Goal: Information Seeking & Learning: Learn about a topic

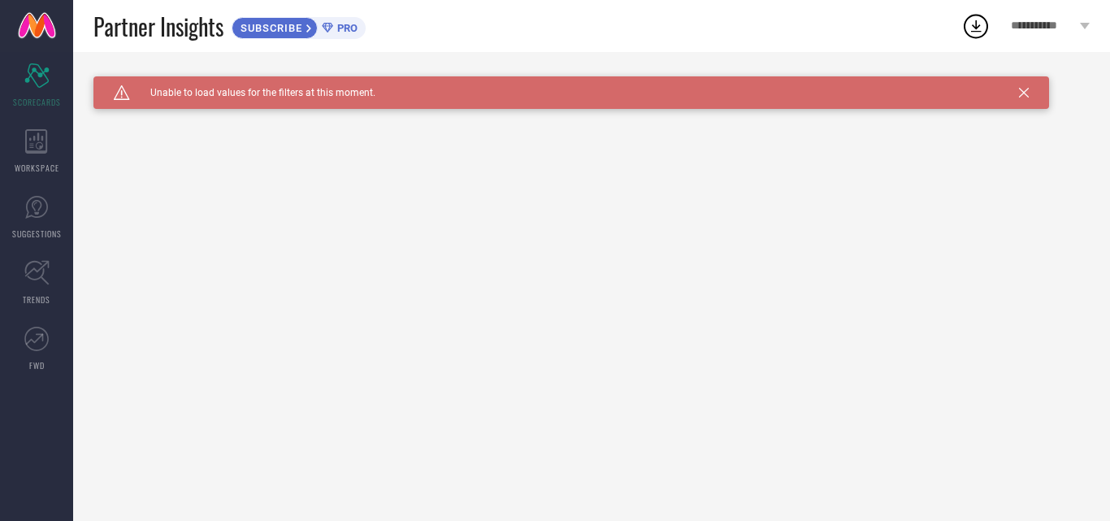
drag, startPoint x: 1042, startPoint y: 20, endPoint x: 1036, endPoint y: 30, distance: 11.3
click at [1042, 21] on span "**********" at bounding box center [1043, 27] width 65 height 14
click at [1027, 85] on div "Caution Created with Sketch. Unable to load values for the filters at this mome…" at bounding box center [571, 92] width 956 height 33
click at [1058, 31] on span "**********" at bounding box center [1043, 27] width 65 height 14
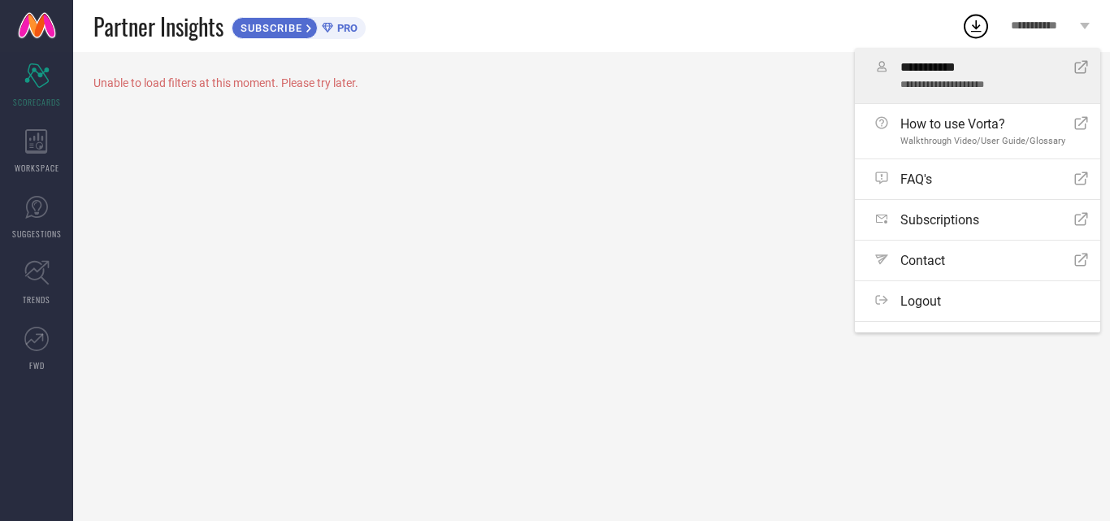
click at [1075, 73] on icon at bounding box center [1081, 67] width 13 height 13
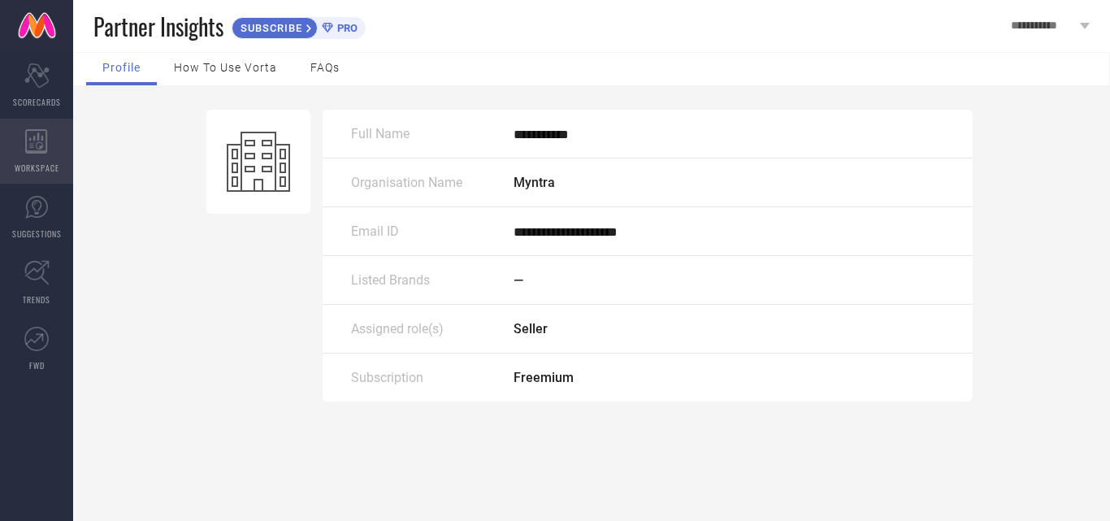
click at [54, 172] on span "WORKSPACE" at bounding box center [37, 168] width 45 height 12
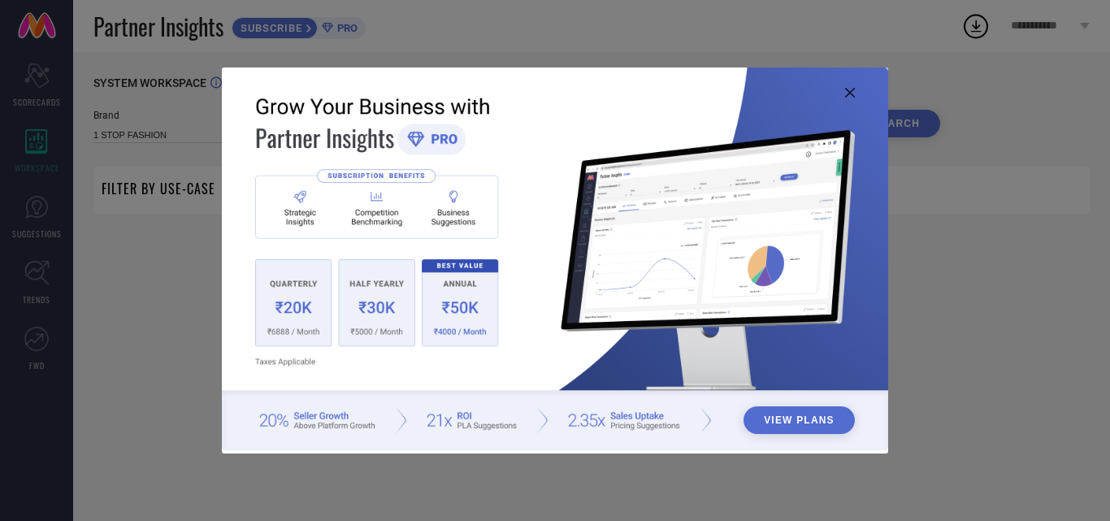
type input "1 STOP FASHION"
type input "All"
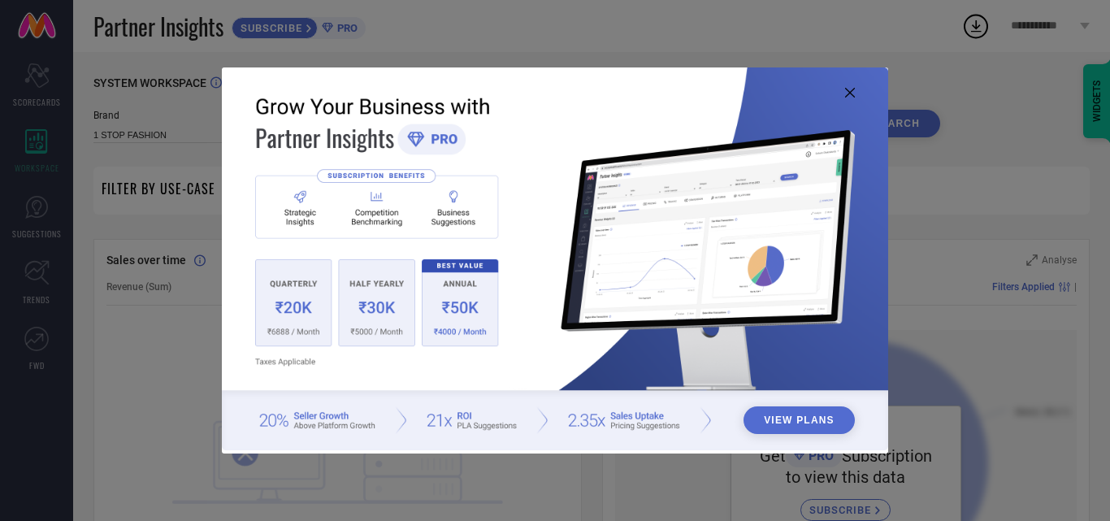
click at [852, 89] on icon at bounding box center [850, 93] width 10 height 10
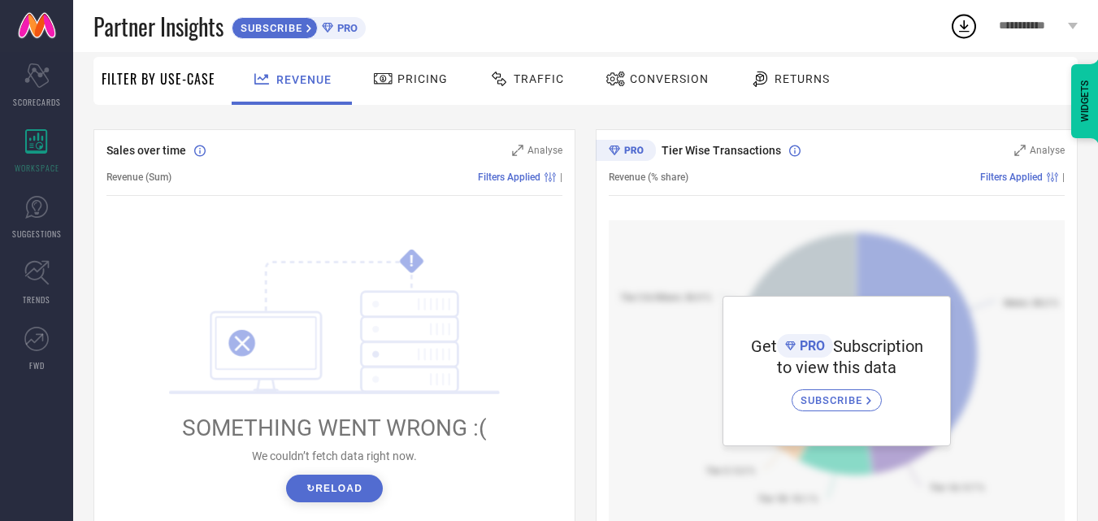
scroll to position [81, 0]
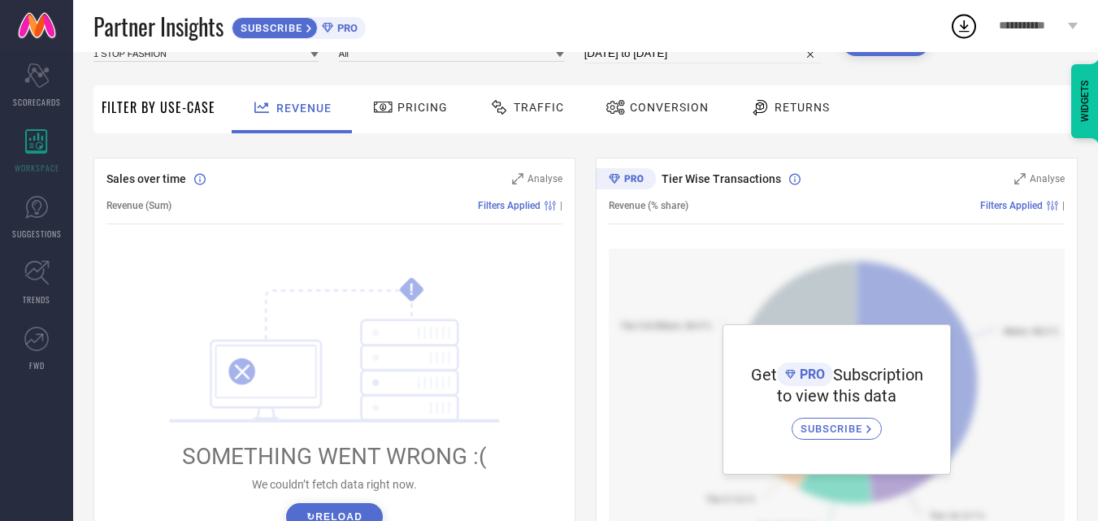
click at [458, 124] on div "Pricing" at bounding box center [410, 109] width 115 height 48
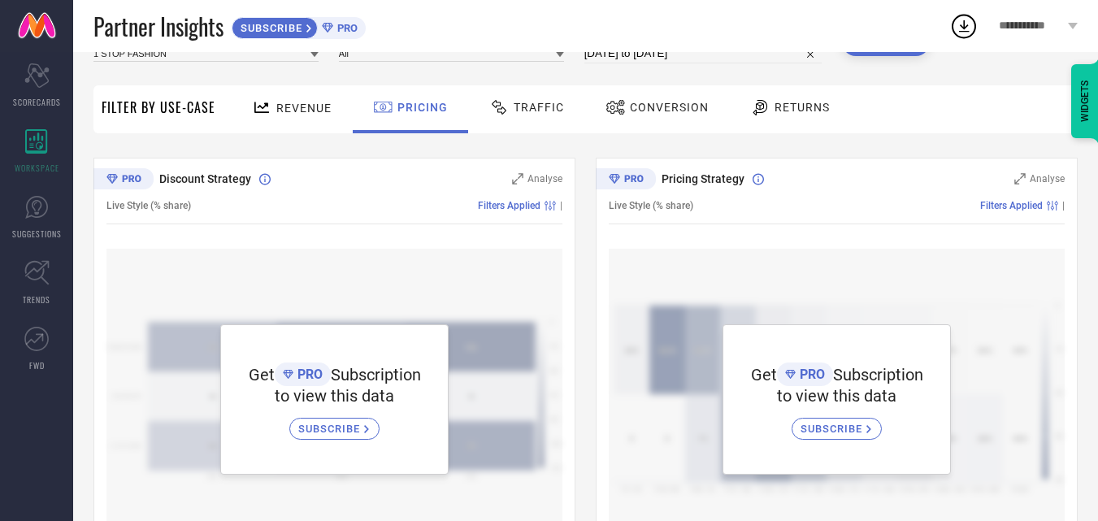
click at [570, 102] on div "Traffic" at bounding box center [526, 109] width 115 height 48
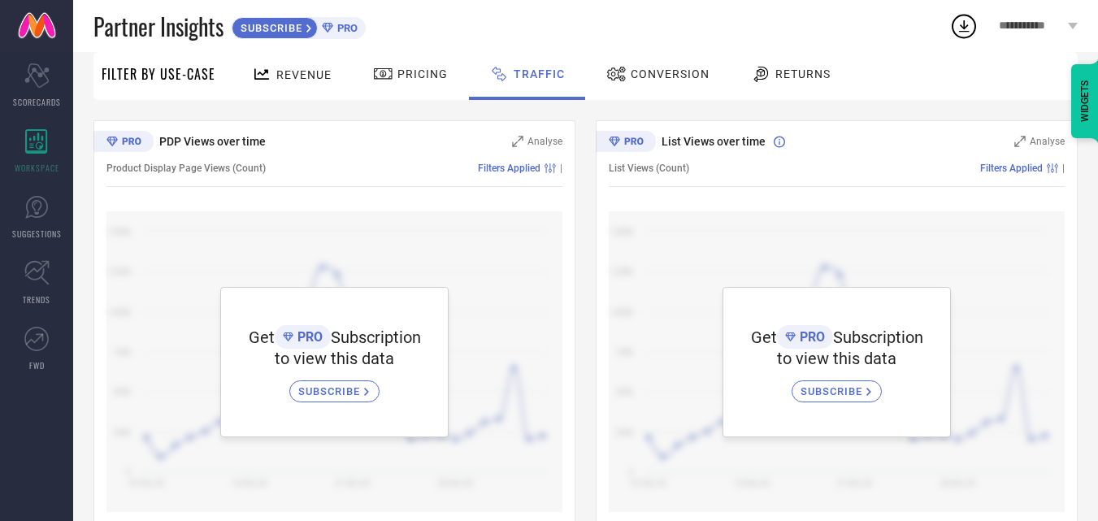
scroll to position [150, 0]
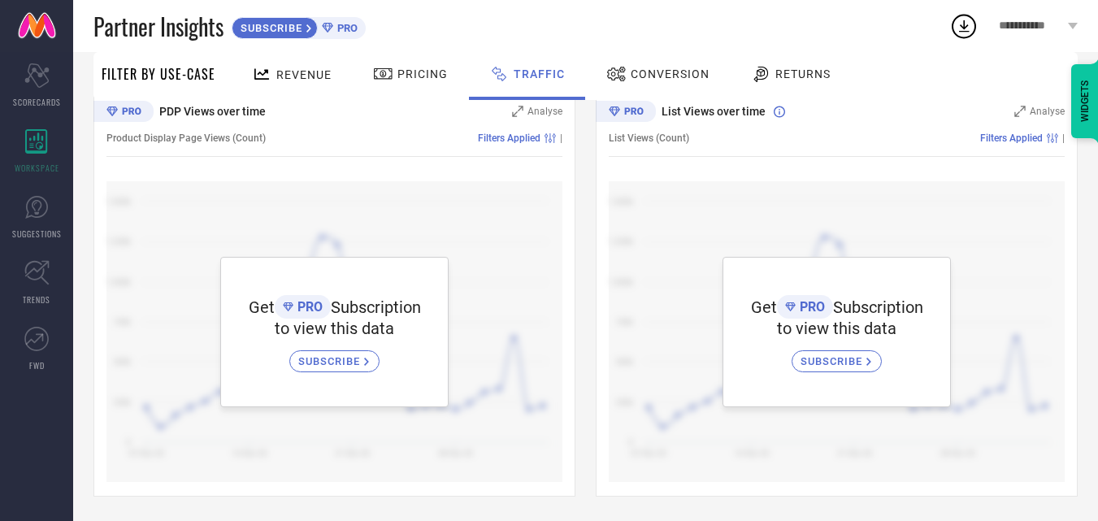
click at [684, 80] on span "Conversion" at bounding box center [670, 73] width 79 height 13
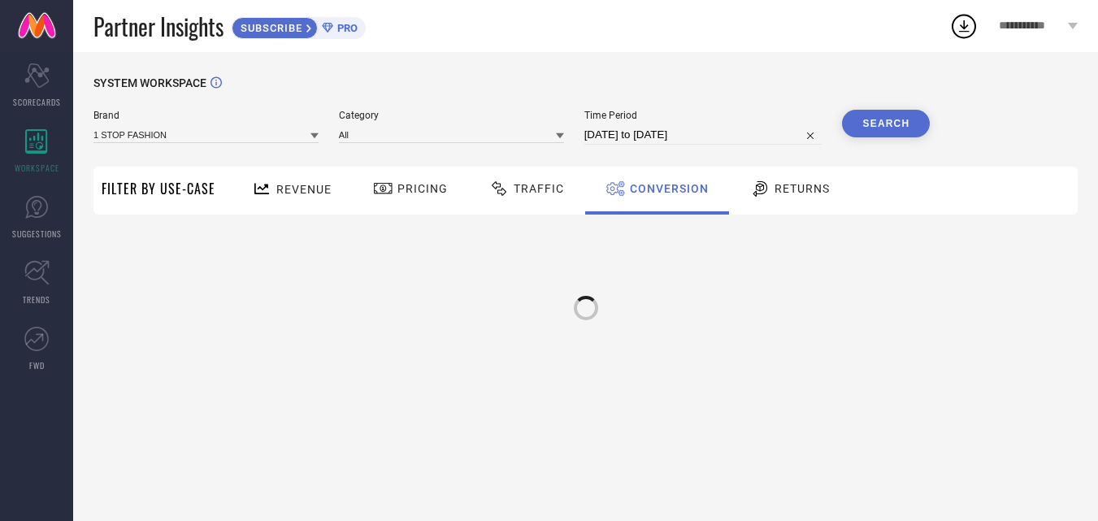
scroll to position [0, 0]
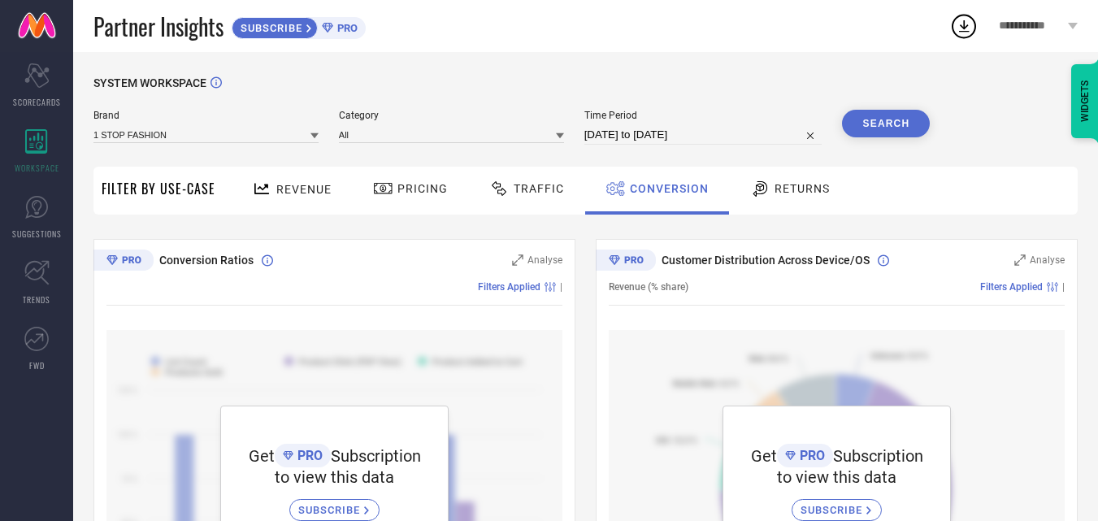
click at [761, 173] on div "Returns" at bounding box center [790, 191] width 120 height 48
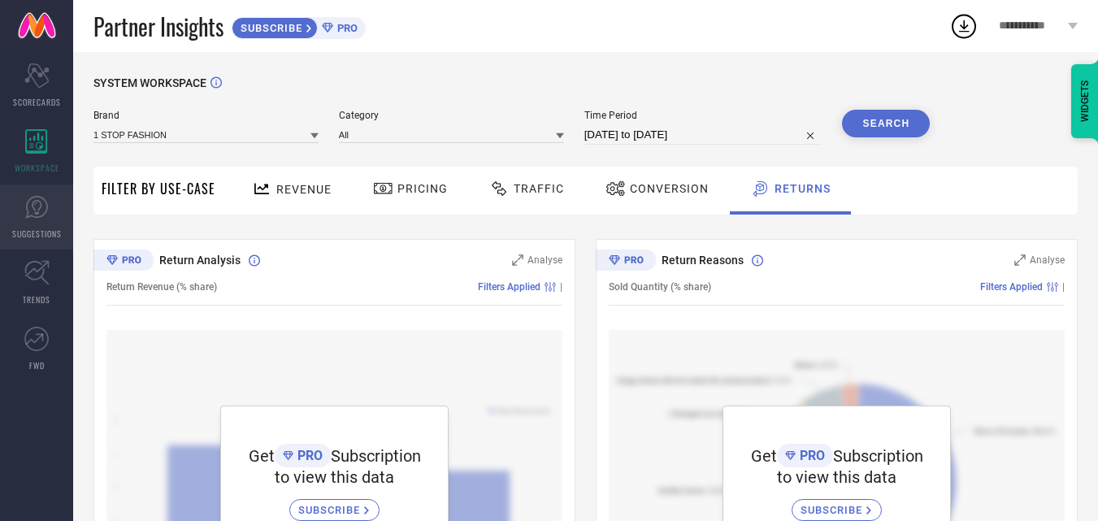
click at [37, 247] on link "SUGGESTIONS" at bounding box center [36, 217] width 73 height 65
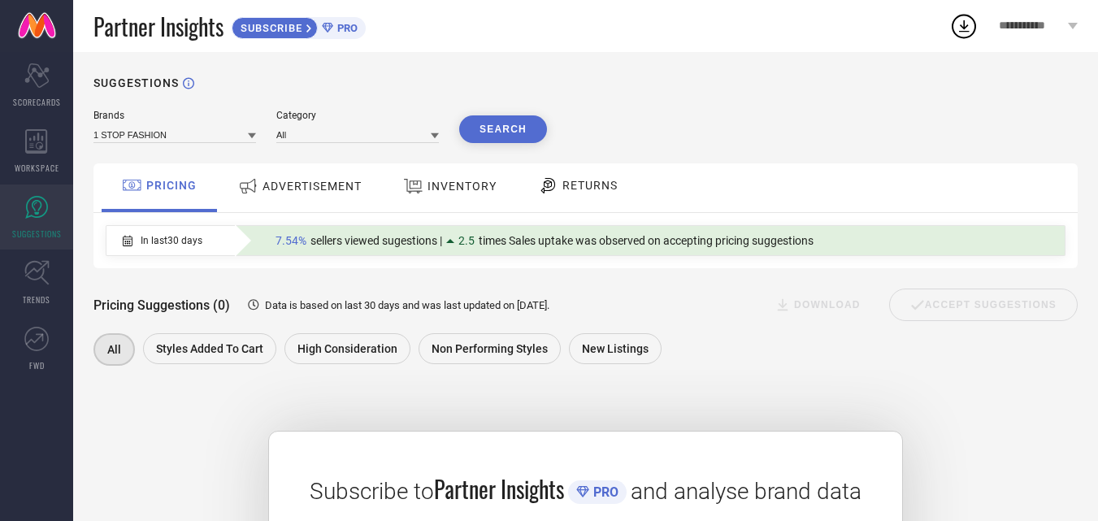
click at [251, 133] on icon at bounding box center [252, 136] width 8 height 8
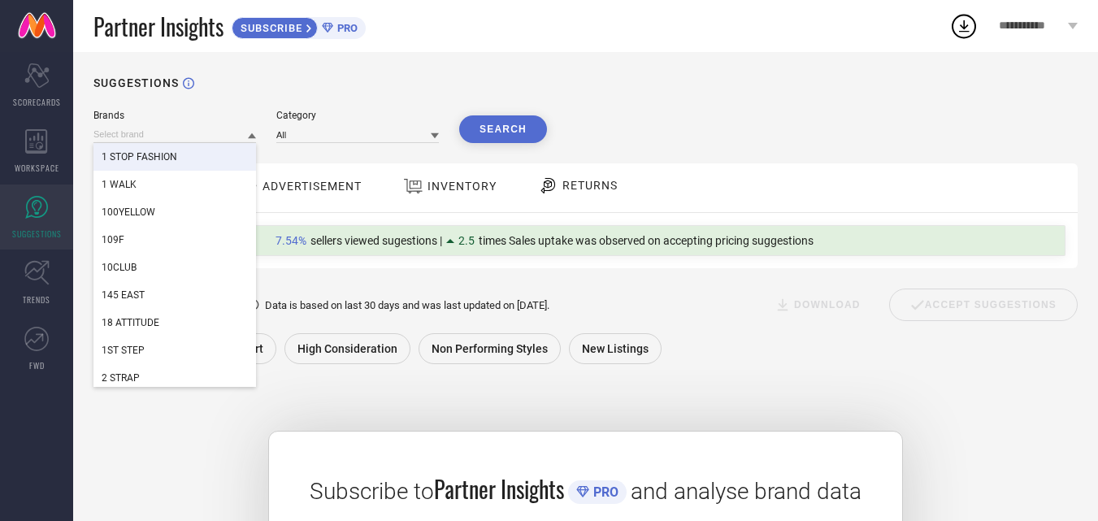
click at [315, 162] on div "Brands 1 STOP FASHION 1 WALK 100YELLOW 109F 10CLUB 145 EAST 18 ATTITUDE 1ST STE…" at bounding box center [585, 434] width 984 height 648
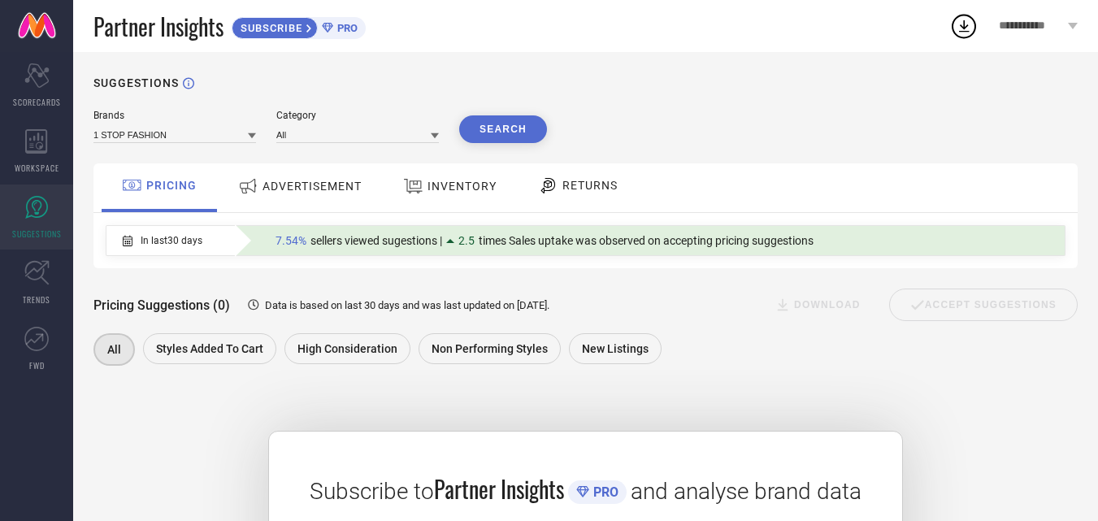
click at [328, 187] on span "ADVERTISEMENT" at bounding box center [312, 186] width 99 height 13
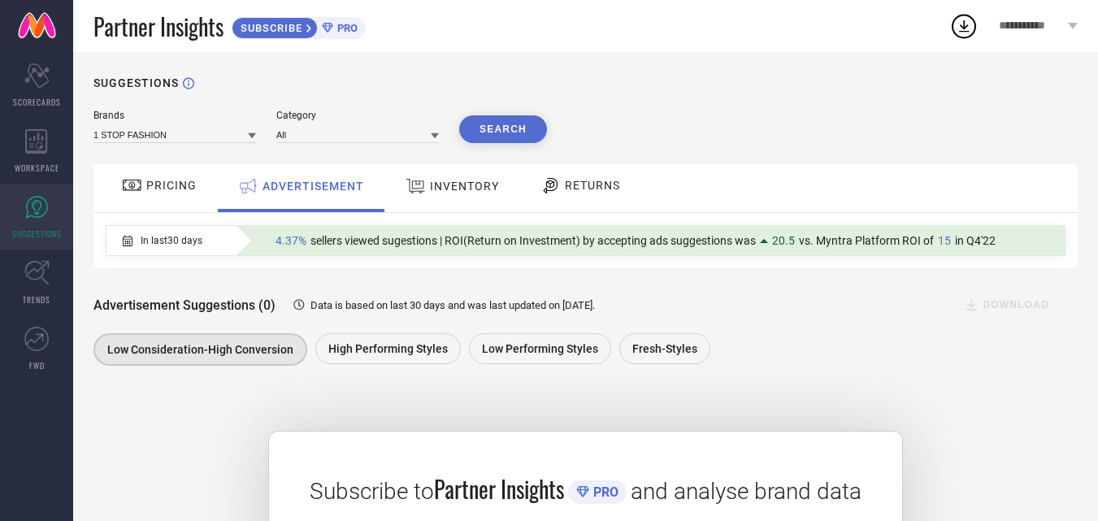
click at [432, 201] on div "INVENTORY" at bounding box center [453, 186] width 102 height 29
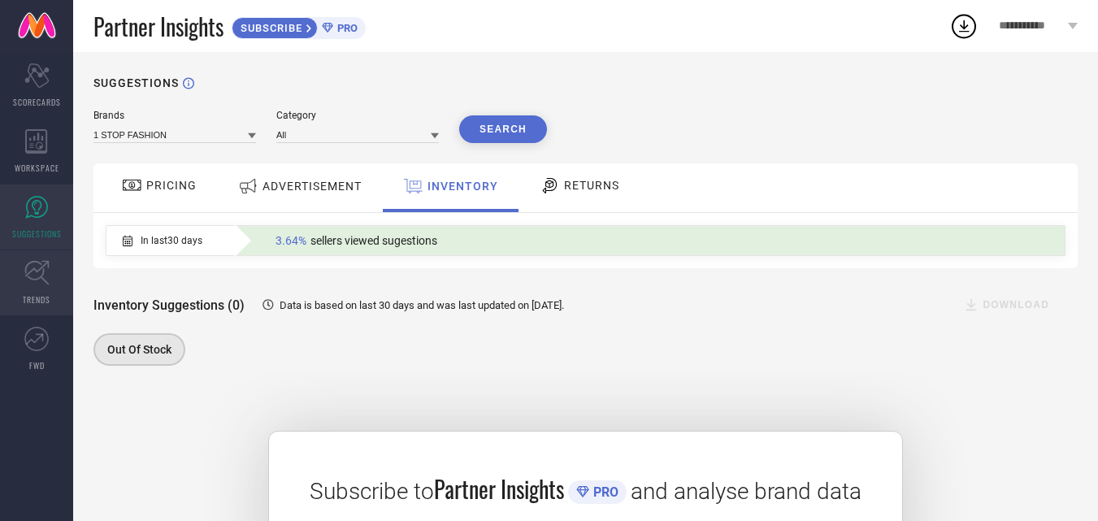
click at [46, 287] on link "TRENDS" at bounding box center [36, 282] width 73 height 65
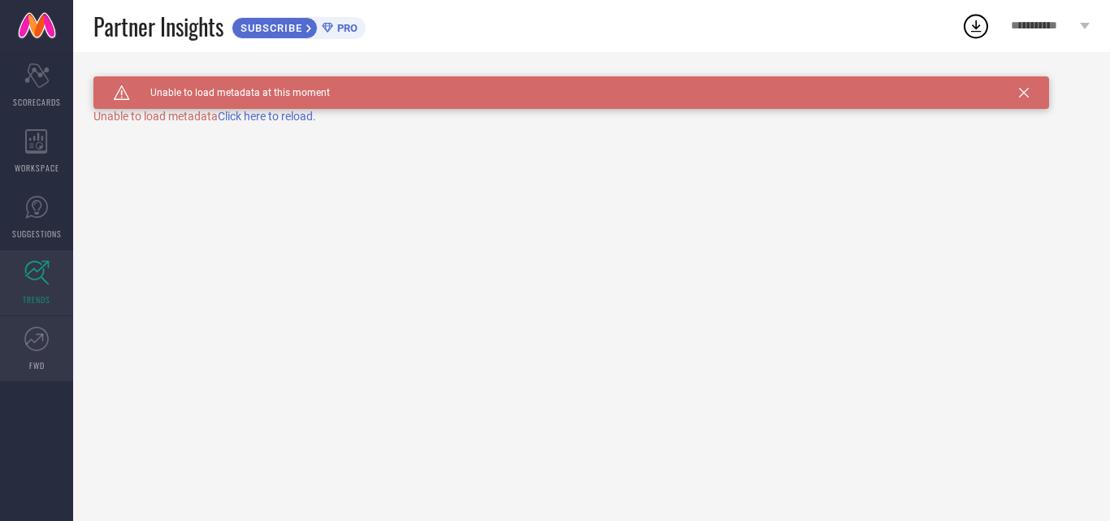
click at [37, 345] on icon at bounding box center [36, 339] width 24 height 24
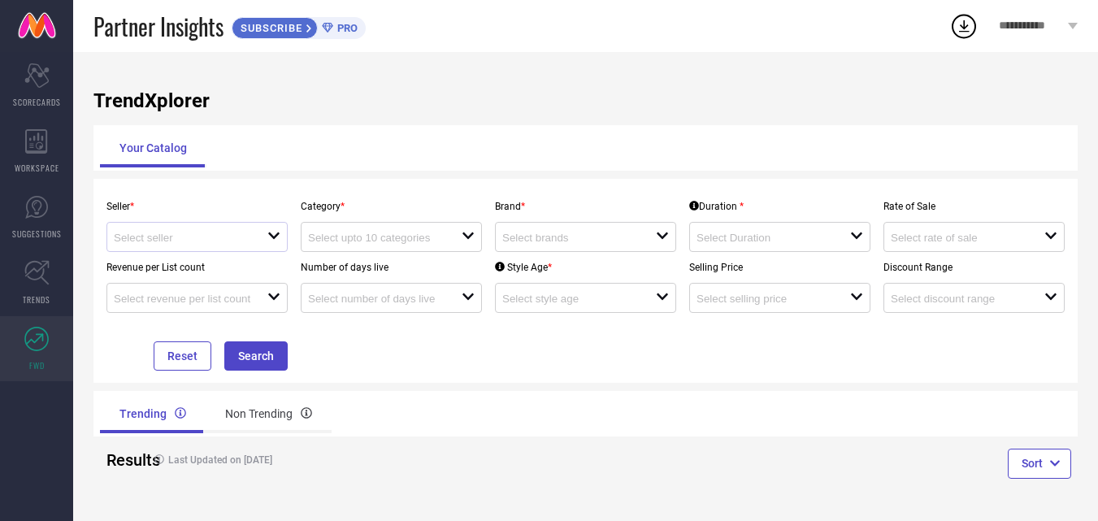
click at [254, 235] on div at bounding box center [191, 236] width 154 height 15
click at [390, 237] on input at bounding box center [377, 238] width 138 height 12
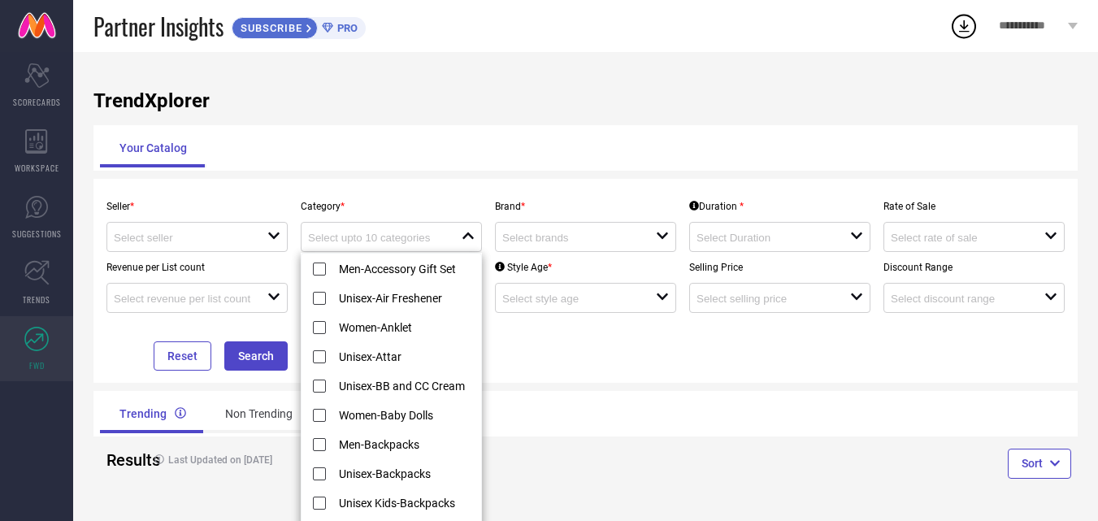
click at [664, 267] on p "Style Age *" at bounding box center [585, 267] width 181 height 11
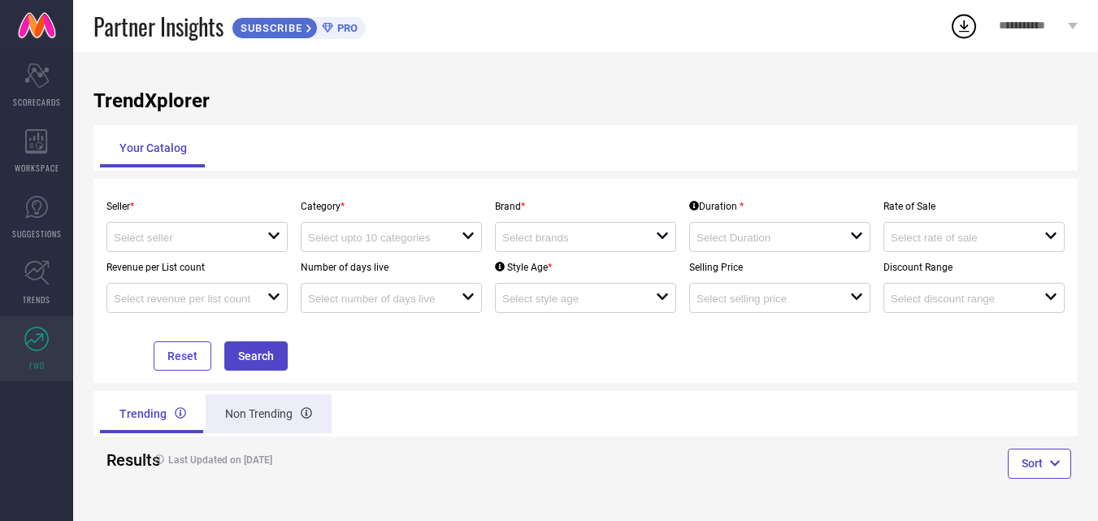
click at [251, 417] on div "Non Trending" at bounding box center [269, 413] width 126 height 39
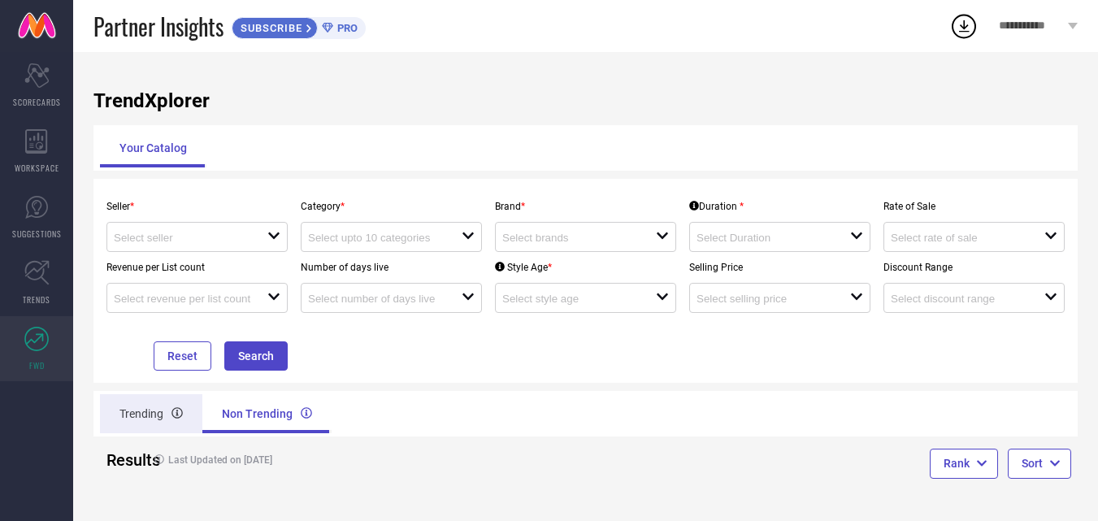
click at [153, 400] on div "Trending" at bounding box center [151, 413] width 102 height 39
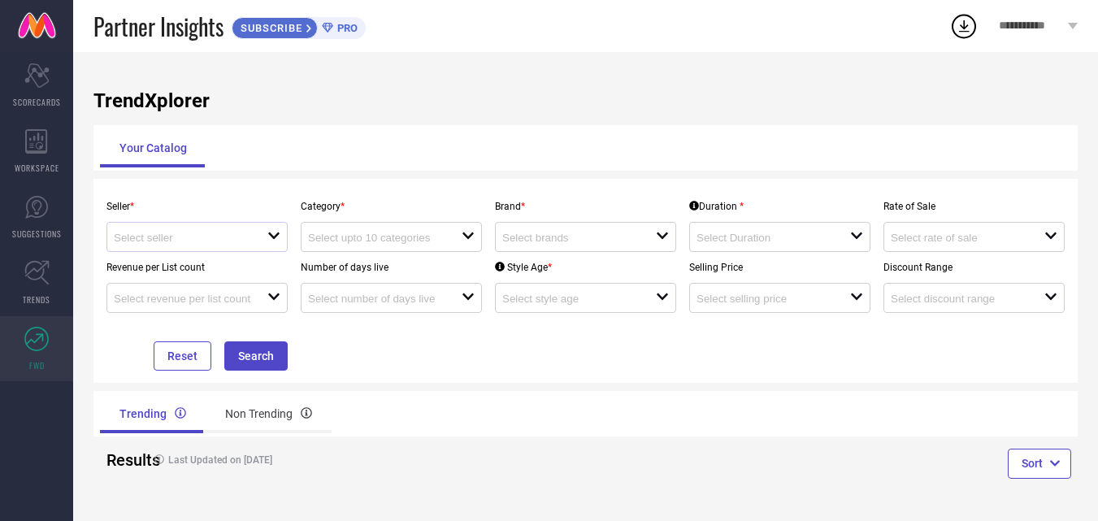
click at [271, 246] on div "open" at bounding box center [196, 237] width 181 height 30
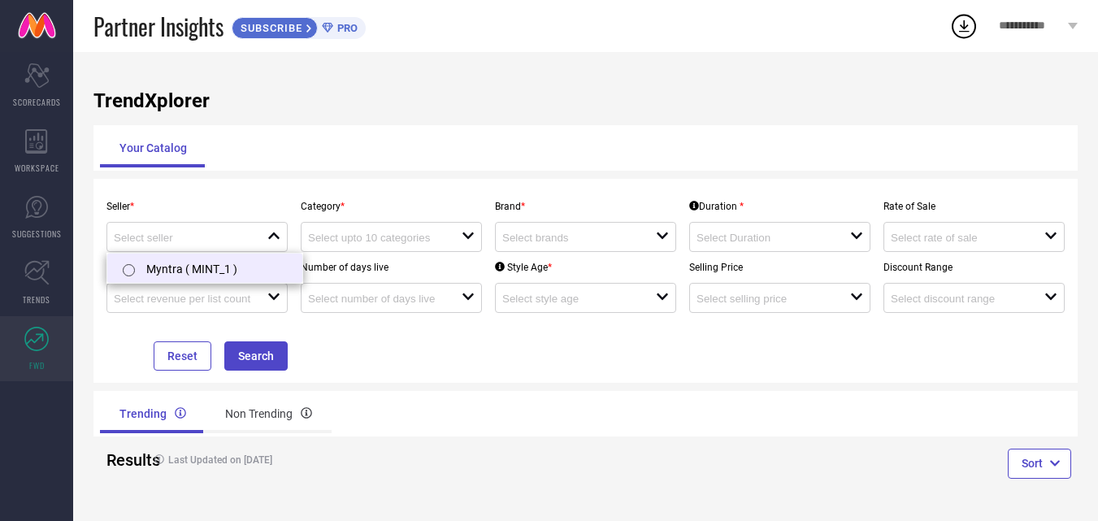
click at [256, 269] on li "Myntra ( MINT_1 )" at bounding box center [204, 268] width 195 height 29
type input "Myntra ( MINT_1 )"
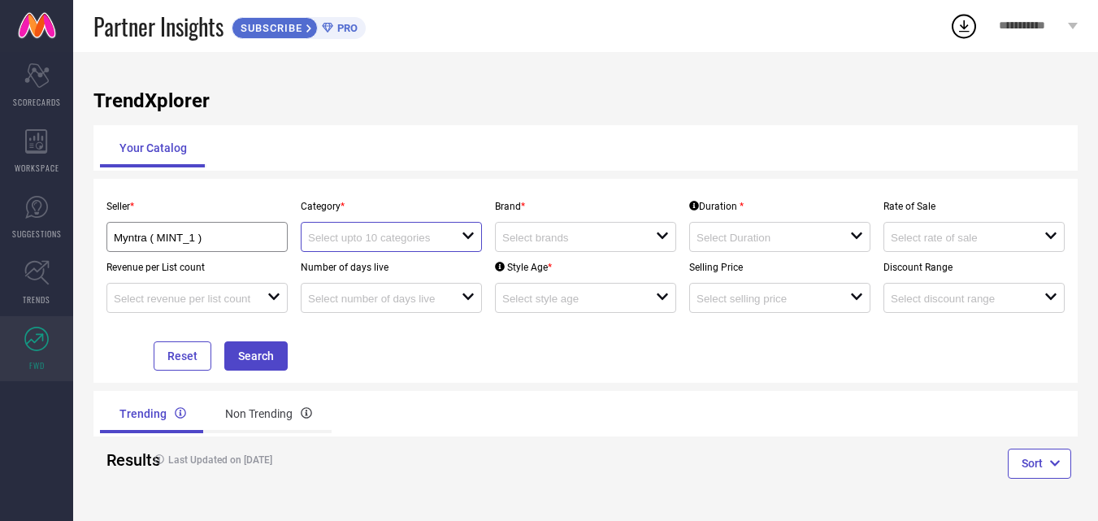
click at [425, 239] on input at bounding box center [377, 238] width 138 height 12
click at [419, 261] on div "No results found" at bounding box center [391, 267] width 181 height 28
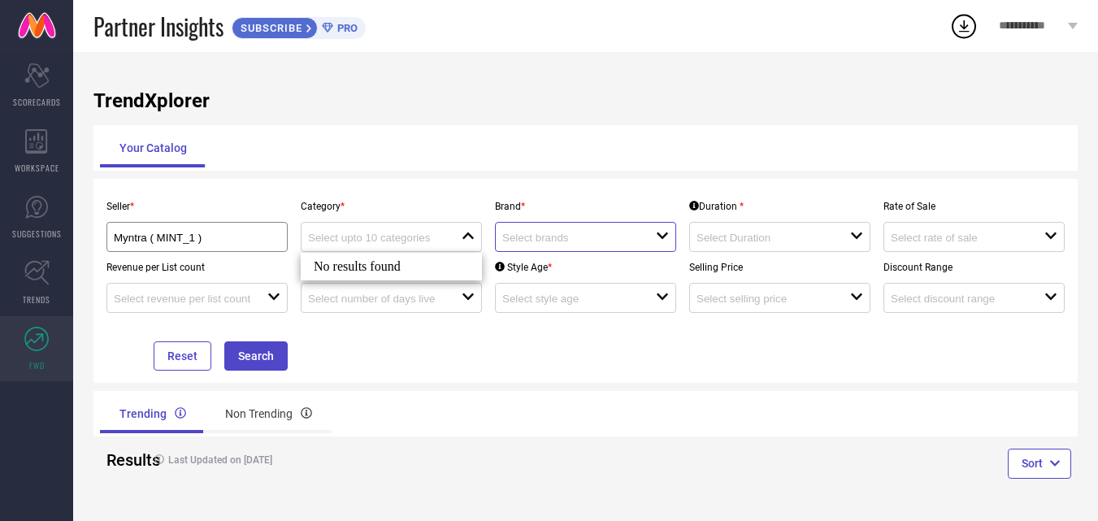
click at [549, 237] on input at bounding box center [571, 238] width 138 height 12
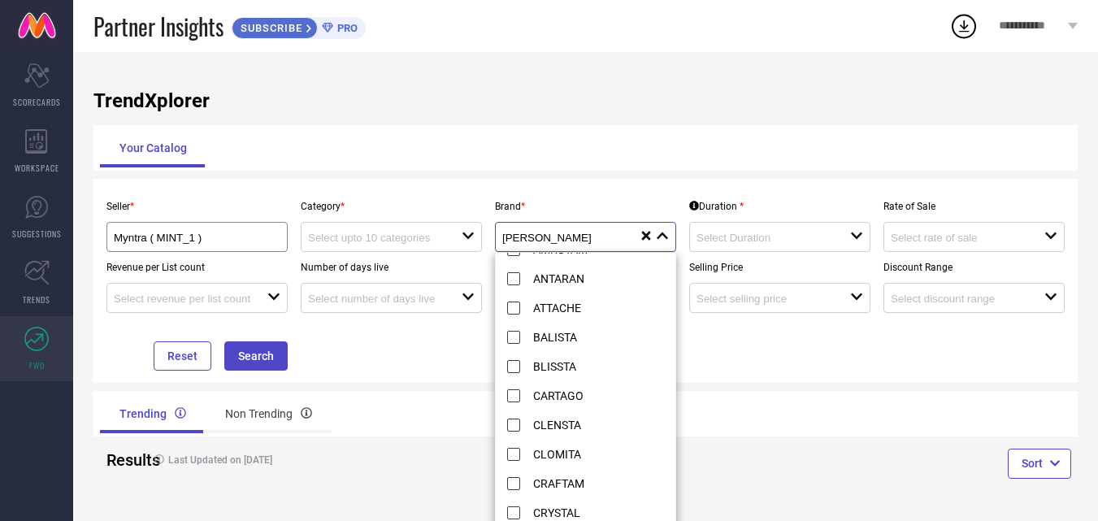
scroll to position [317, 0]
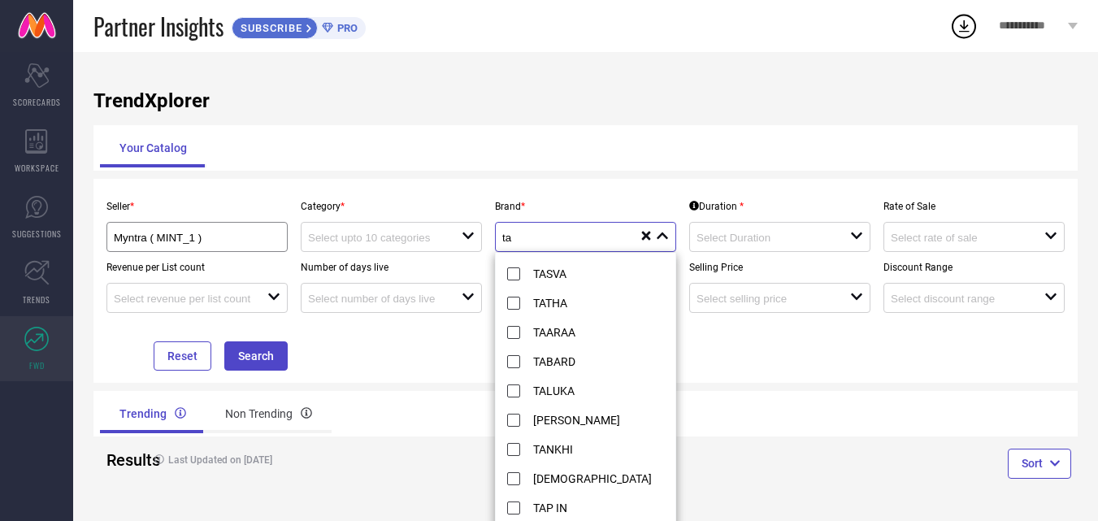
type input "t"
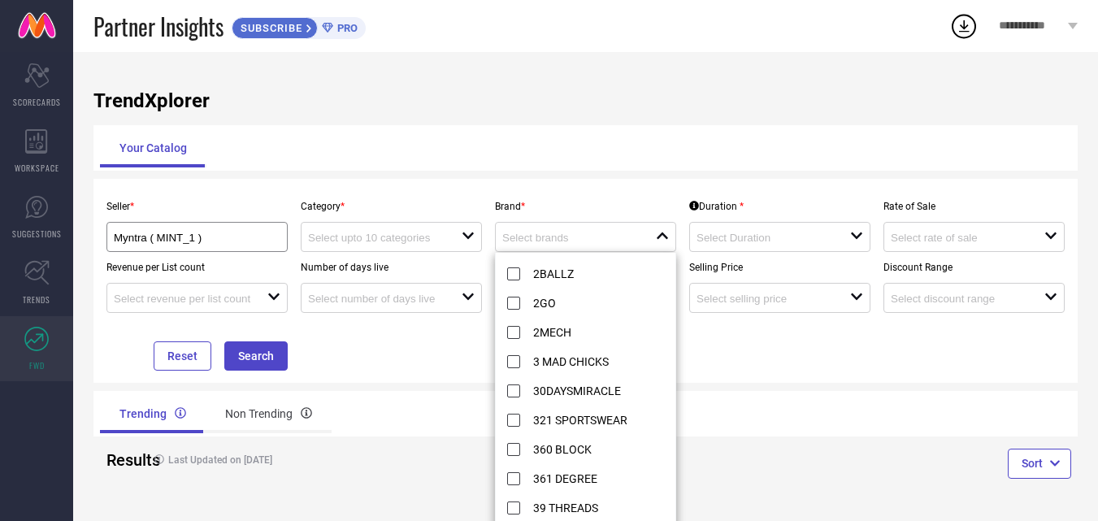
click at [550, 163] on div "Your Catalog" at bounding box center [585, 147] width 971 height 39
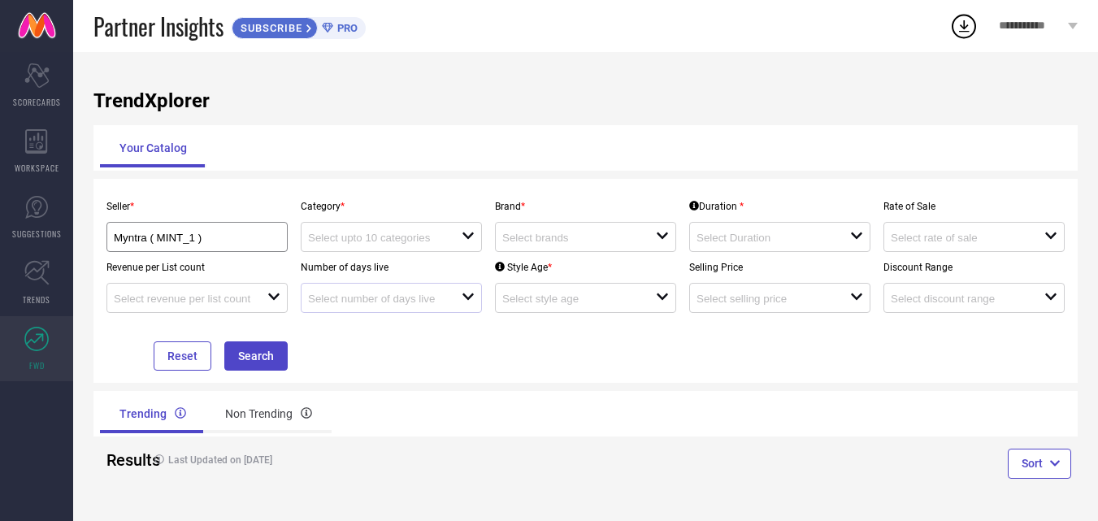
click at [384, 289] on div "open" at bounding box center [391, 298] width 181 height 30
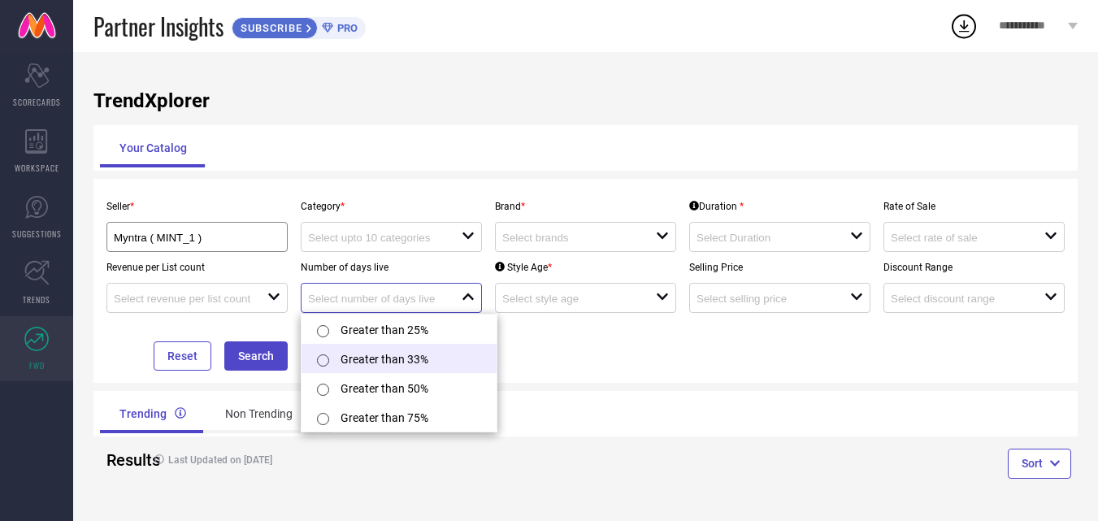
scroll to position [3, 0]
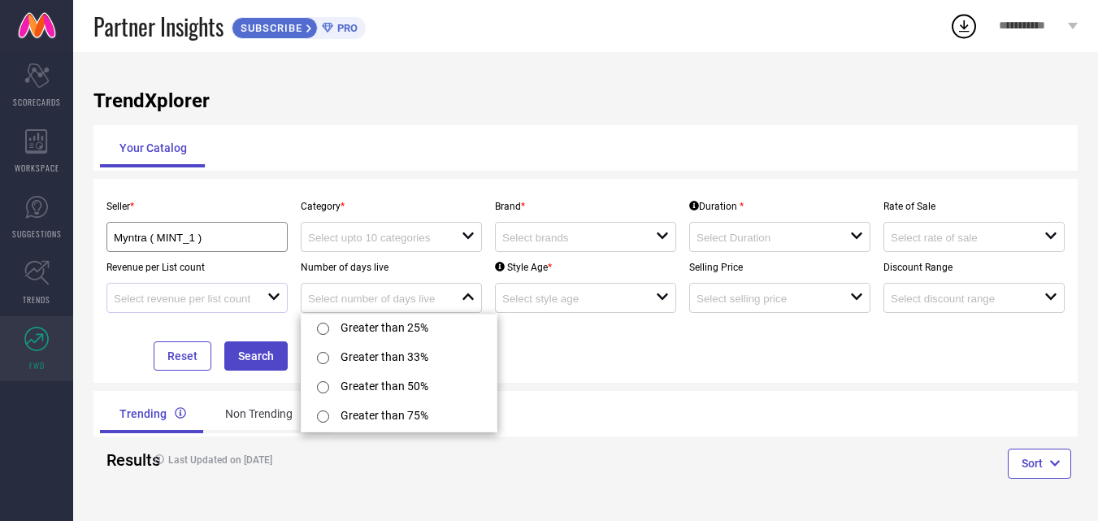
click at [242, 286] on div "open" at bounding box center [196, 298] width 181 height 30
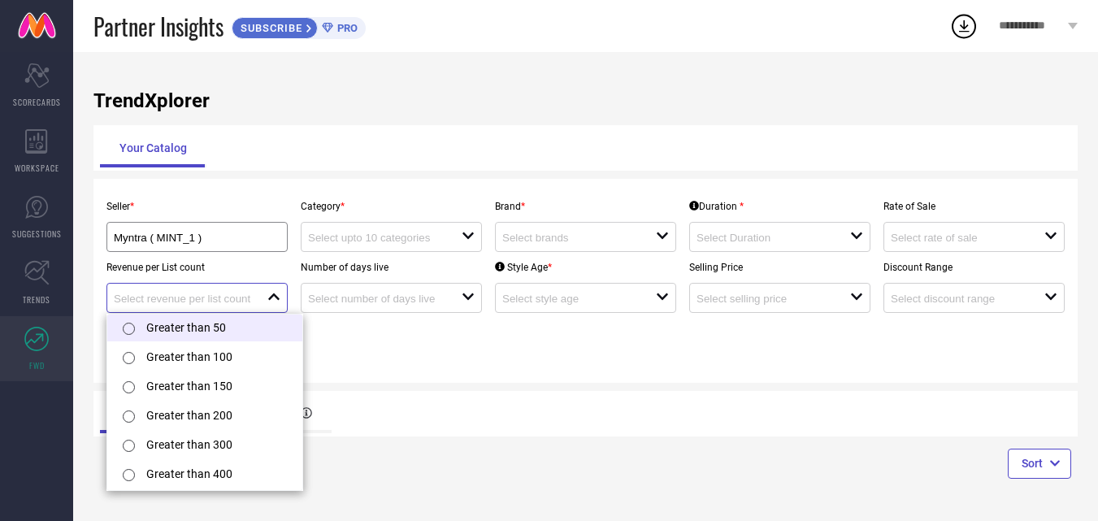
scroll to position [0, 0]
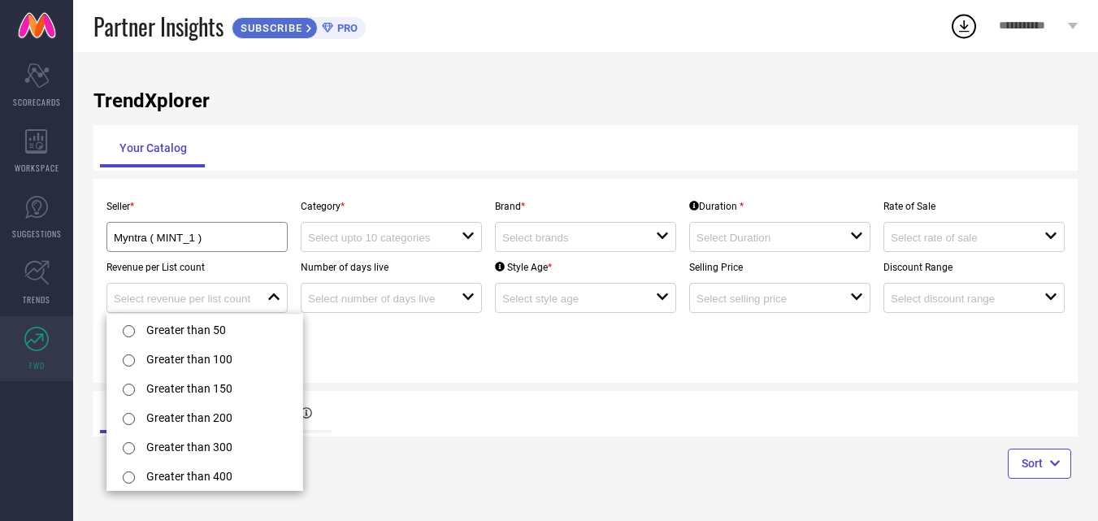
click at [436, 332] on div "Seller * Myntra ( MINT_1 ) Category * open Brand * open Duration * open Rate of…" at bounding box center [585, 281] width 971 height 180
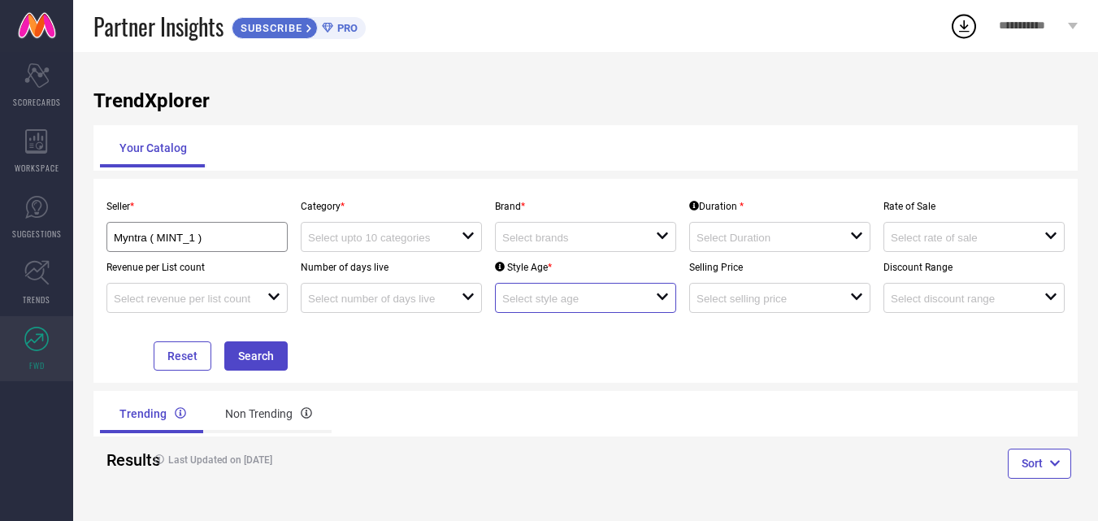
click at [559, 298] on input at bounding box center [571, 299] width 138 height 12
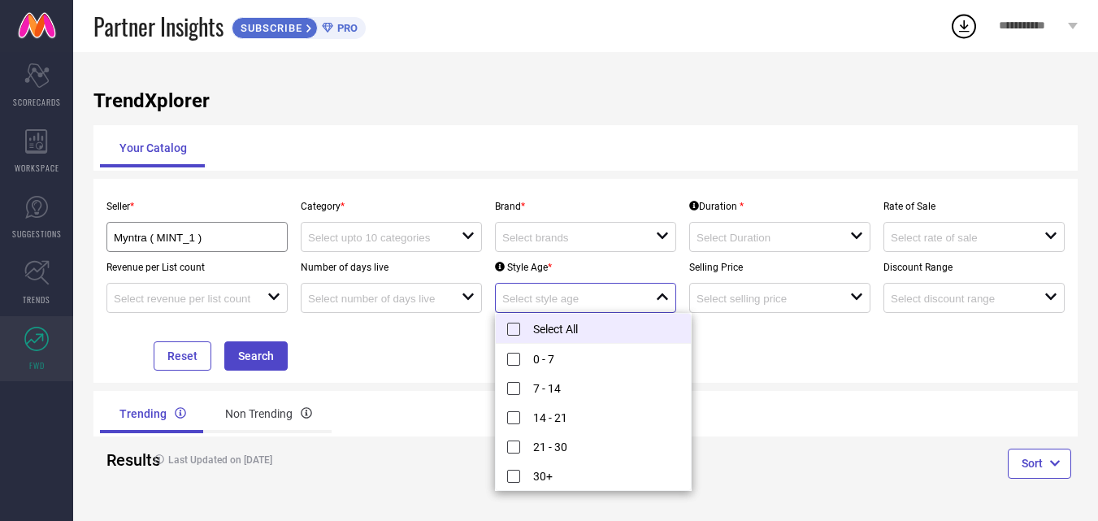
scroll to position [1, 0]
click at [772, 290] on div at bounding box center [774, 297] width 154 height 15
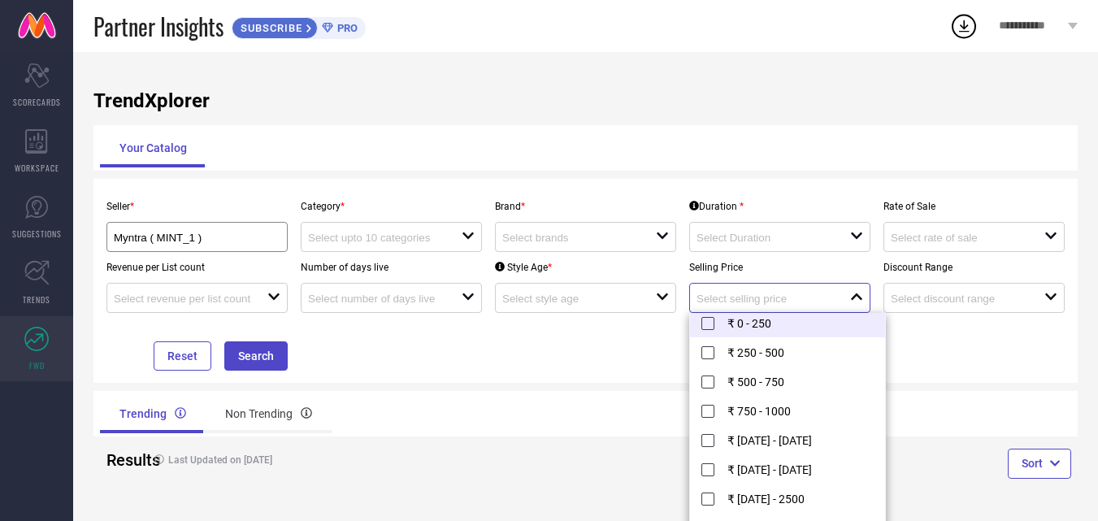
scroll to position [0, 0]
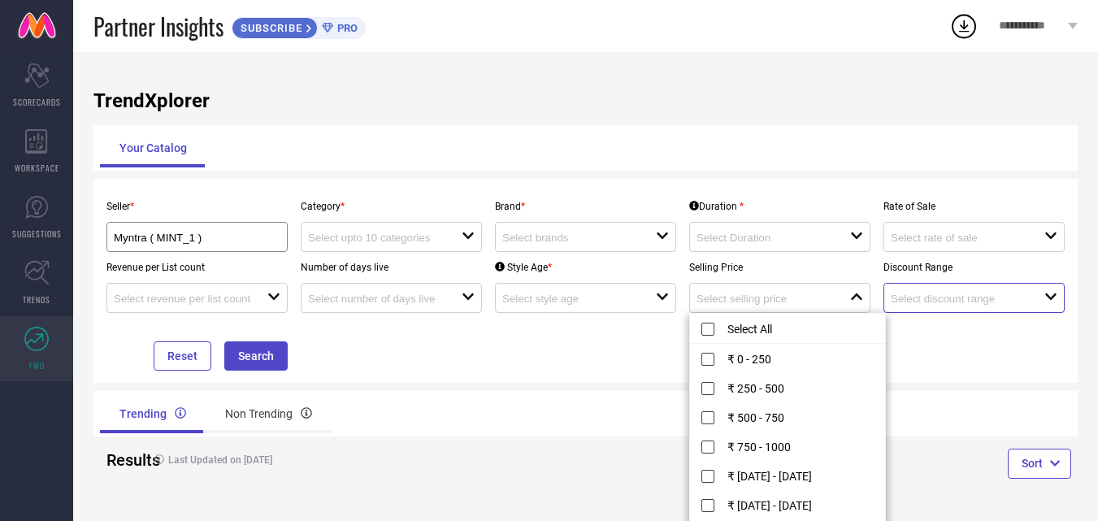
click at [941, 298] on input at bounding box center [960, 299] width 138 height 12
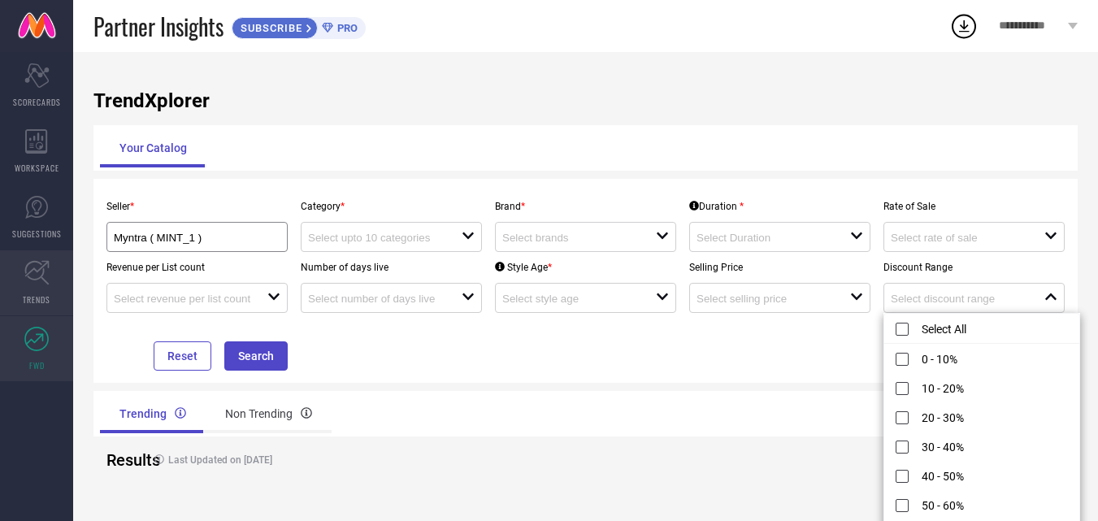
click at [40, 300] on span "TRENDS" at bounding box center [37, 299] width 28 height 12
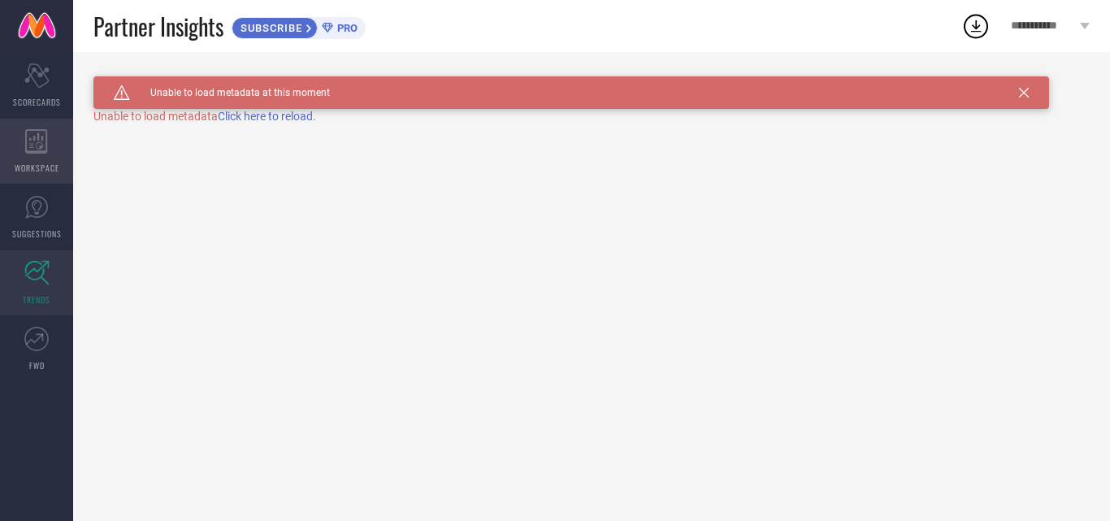
click at [38, 170] on span "WORKSPACE" at bounding box center [37, 168] width 45 height 12
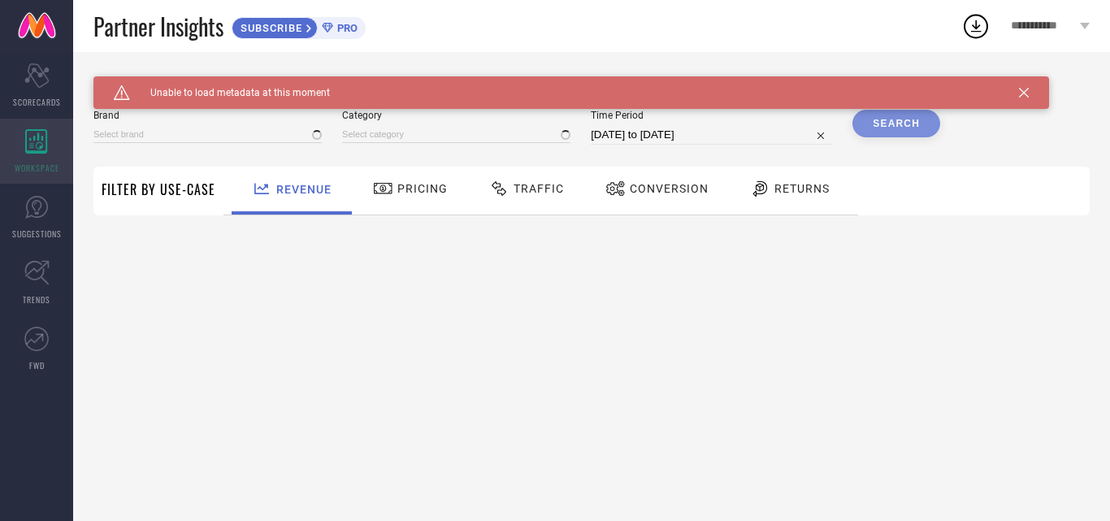
type input "1 STOP FASHION"
type input "All"
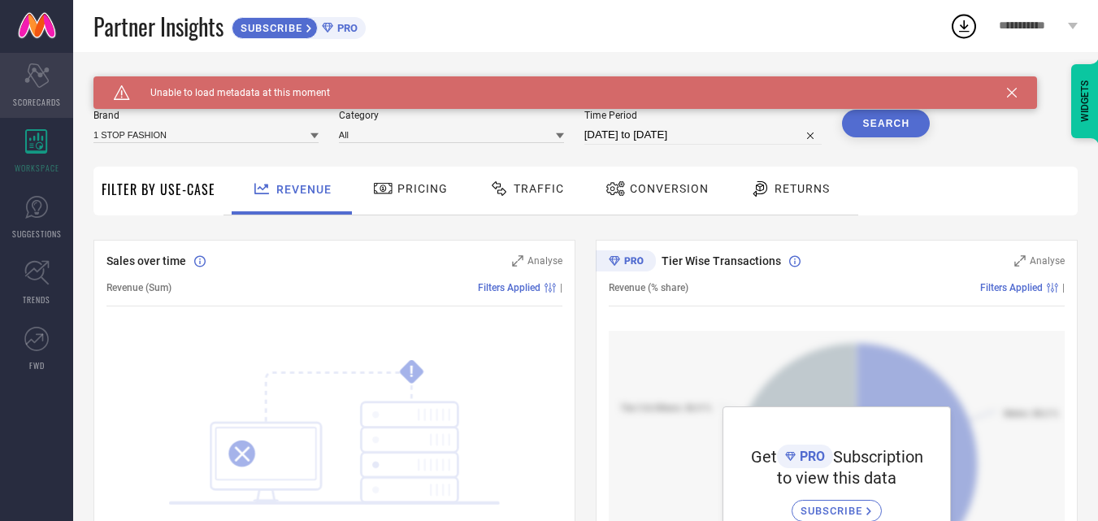
click at [40, 78] on icon "Scorecard" at bounding box center [36, 75] width 25 height 24
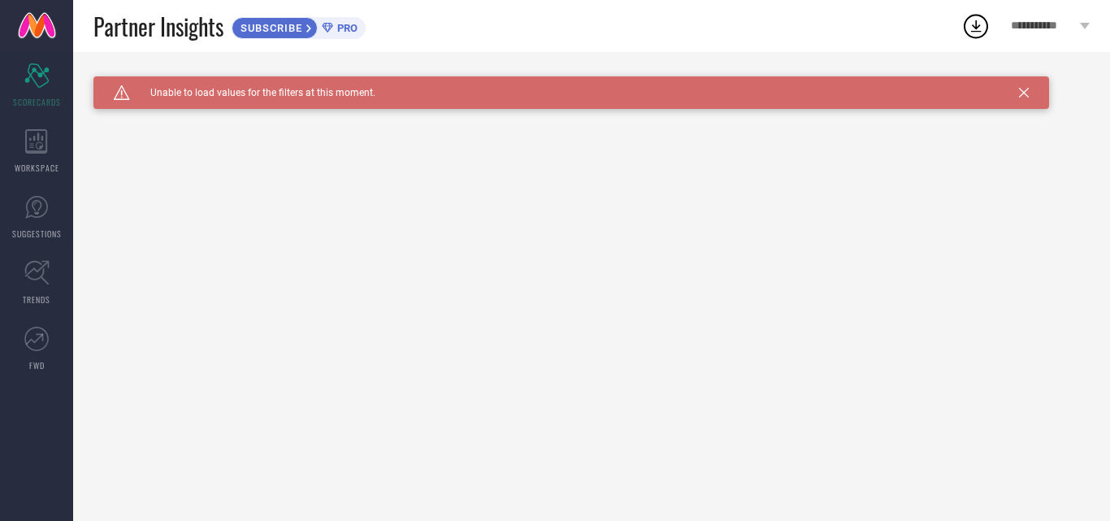
click at [50, 34] on link at bounding box center [36, 26] width 73 height 52
click at [1039, 20] on span "**********" at bounding box center [1043, 27] width 65 height 14
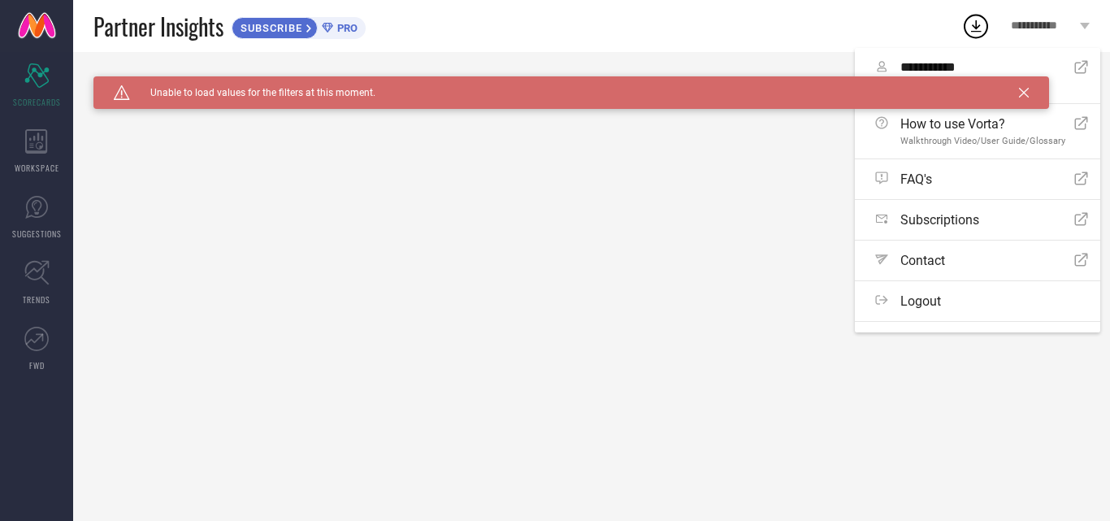
click at [1023, 94] on icon at bounding box center [1024, 93] width 10 height 10
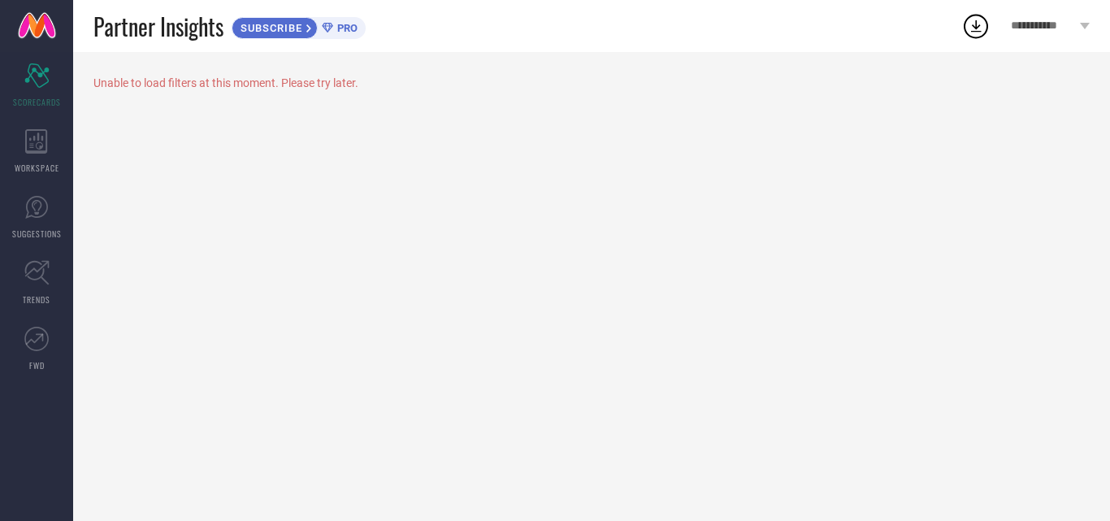
click at [1079, 27] on div "**********" at bounding box center [1050, 26] width 119 height 52
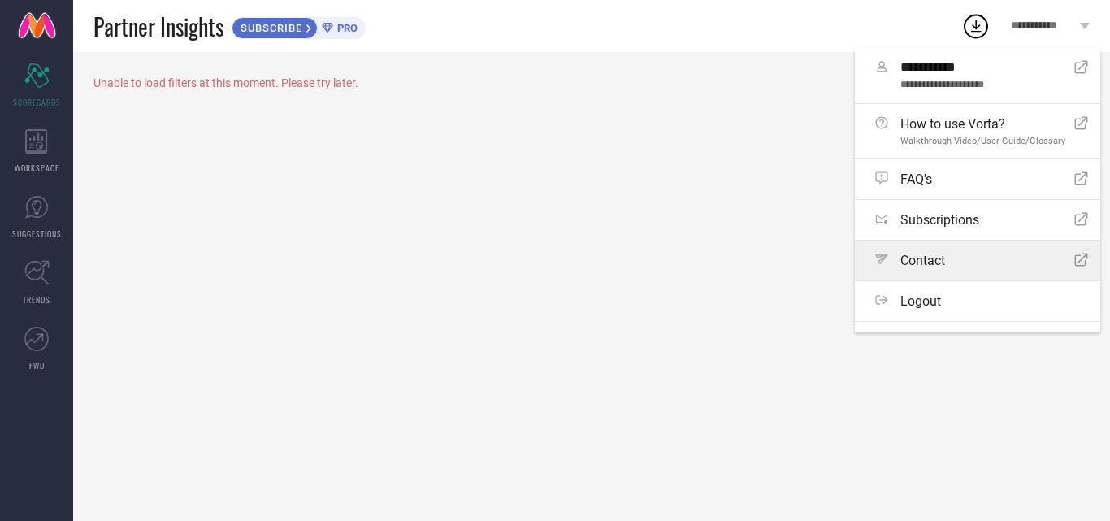
click at [977, 266] on div "Path Contact Open Icon" at bounding box center [981, 260] width 213 height 15
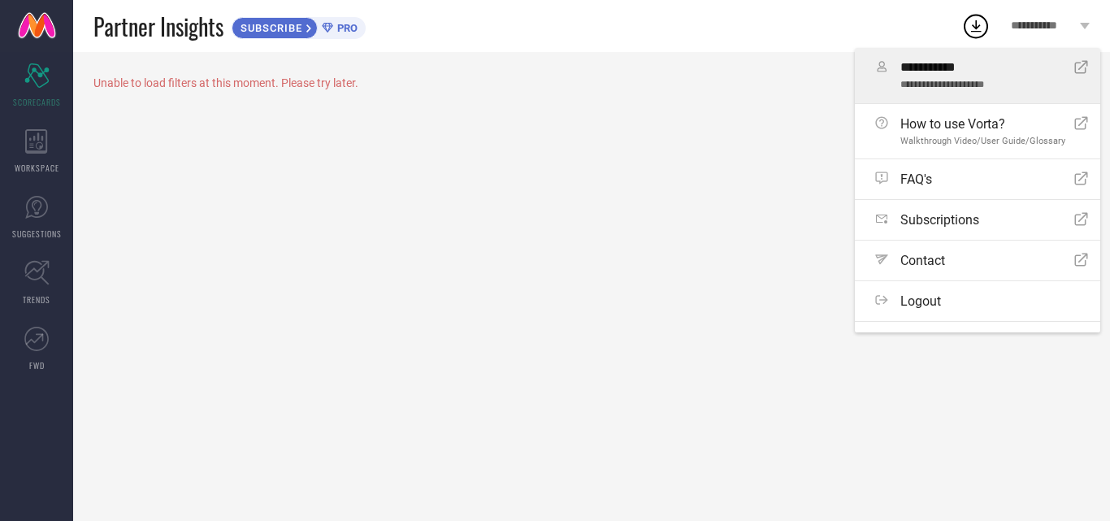
click at [962, 93] on link "**********" at bounding box center [977, 75] width 245 height 55
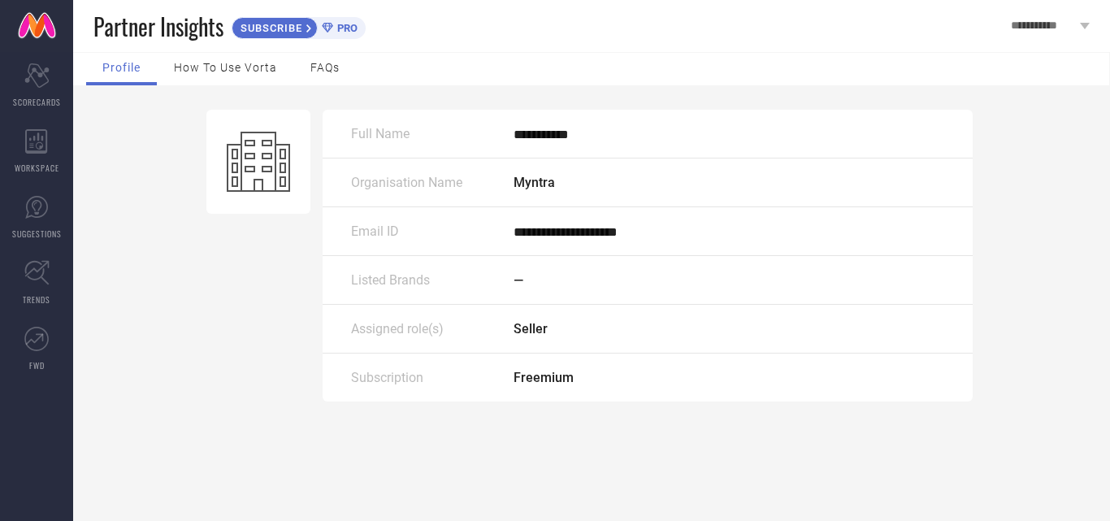
click at [239, 68] on span "How to use Vorta" at bounding box center [225, 67] width 103 height 13
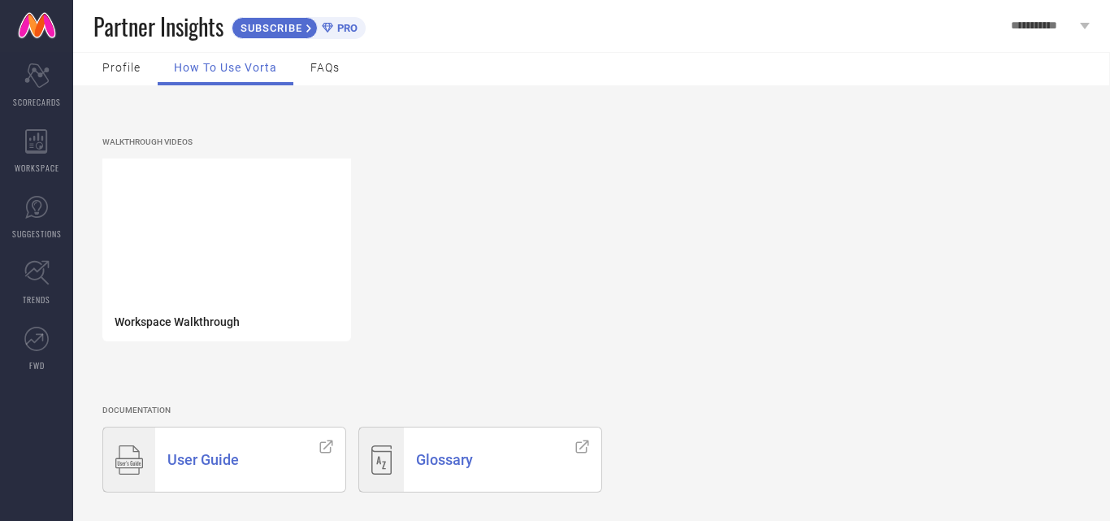
click at [228, 467] on span "User Guide" at bounding box center [203, 459] width 72 height 17
click at [319, 62] on span "FAQs" at bounding box center [325, 67] width 29 height 13
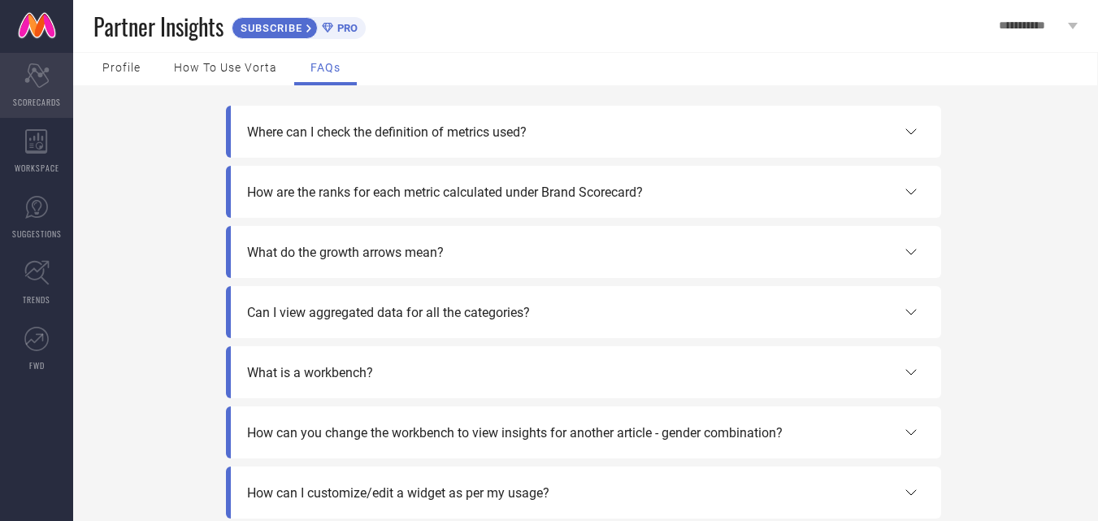
click at [13, 87] on div "Scorecard SCORECARDS" at bounding box center [36, 85] width 73 height 65
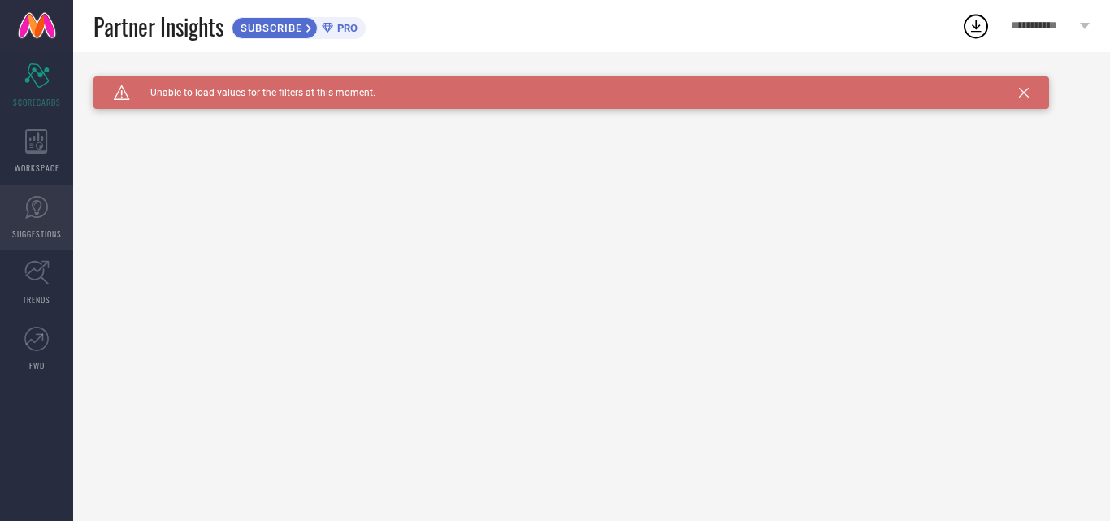
click at [30, 204] on icon at bounding box center [36, 207] width 24 height 24
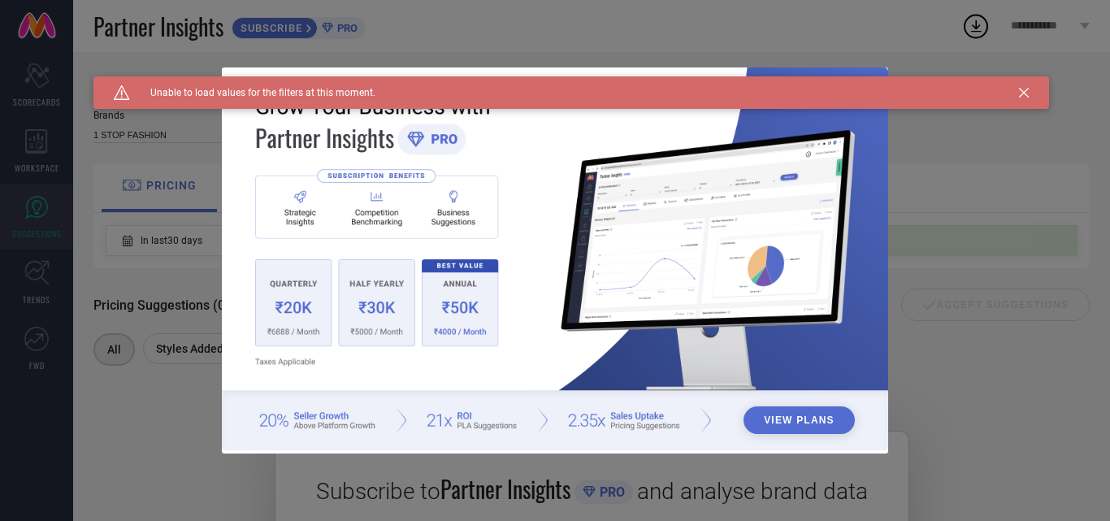
click at [1027, 88] on icon at bounding box center [1024, 93] width 10 height 10
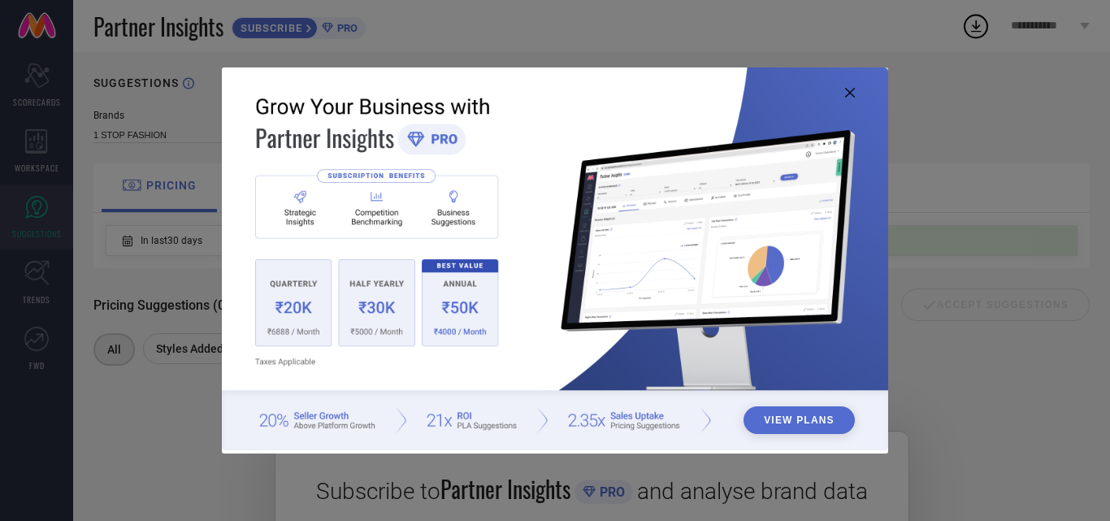
click at [848, 92] on icon at bounding box center [850, 93] width 10 height 10
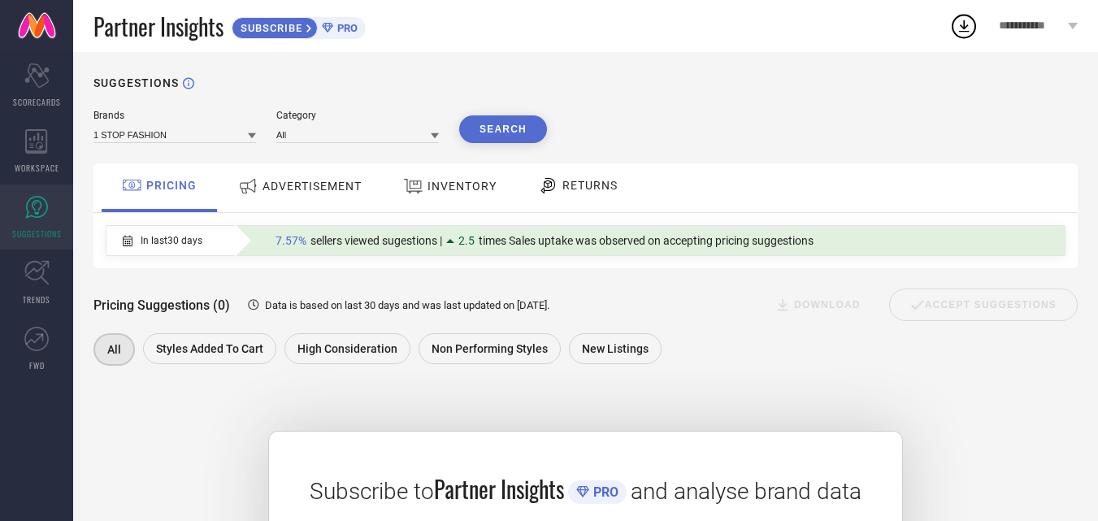
click at [1045, 31] on span "**********" at bounding box center [1031, 27] width 65 height 14
click at [320, 191] on span "ADVERTISEMENT" at bounding box center [312, 186] width 99 height 13
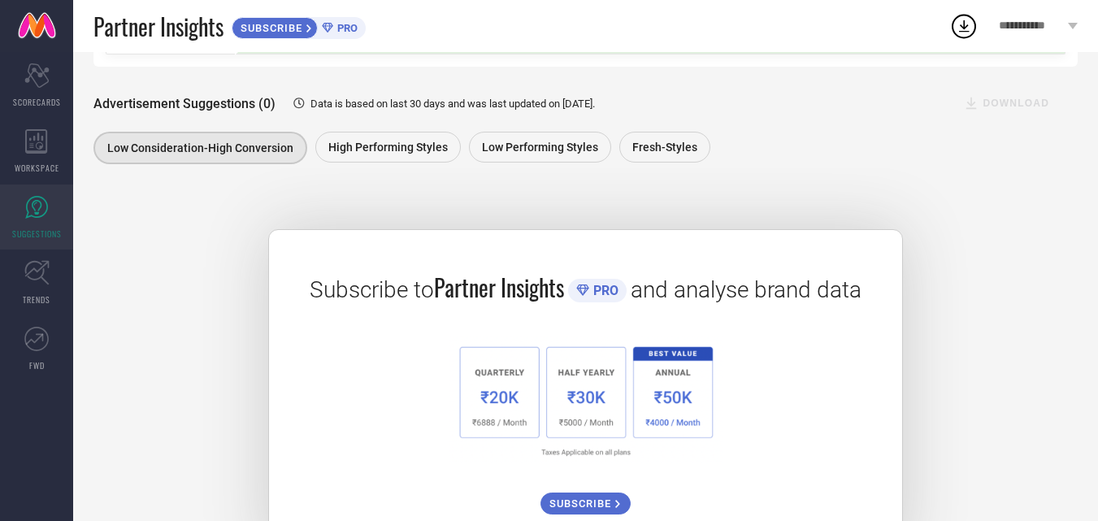
scroll to position [21, 0]
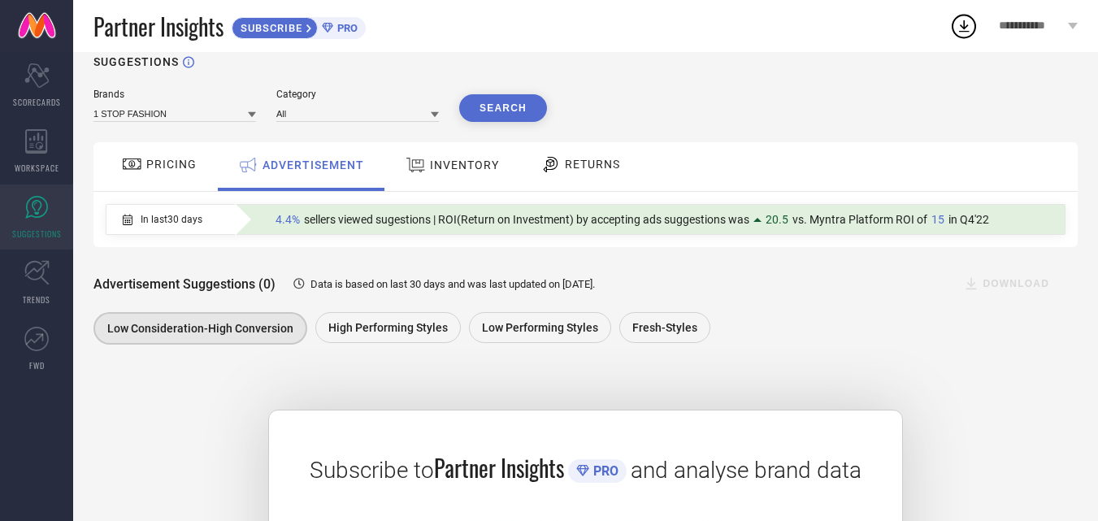
click at [424, 167] on icon at bounding box center [416, 164] width 20 height 21
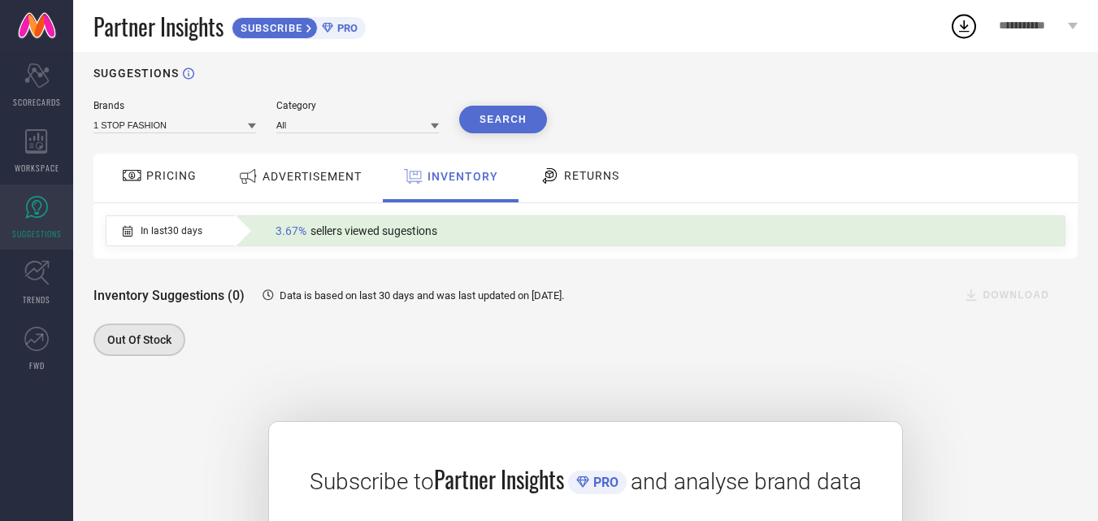
scroll to position [0, 0]
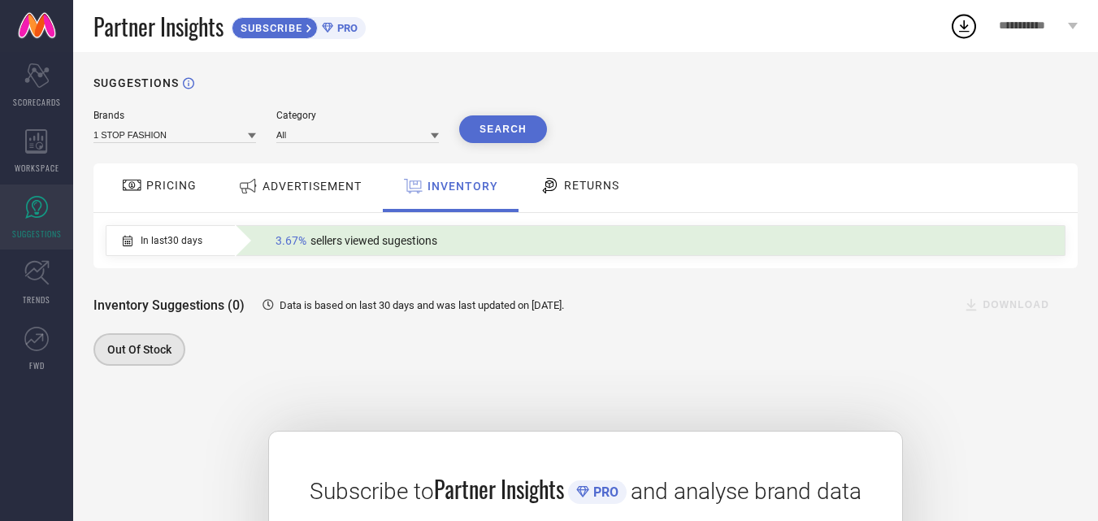
click at [583, 174] on div "RETURNS" at bounding box center [580, 186] width 88 height 28
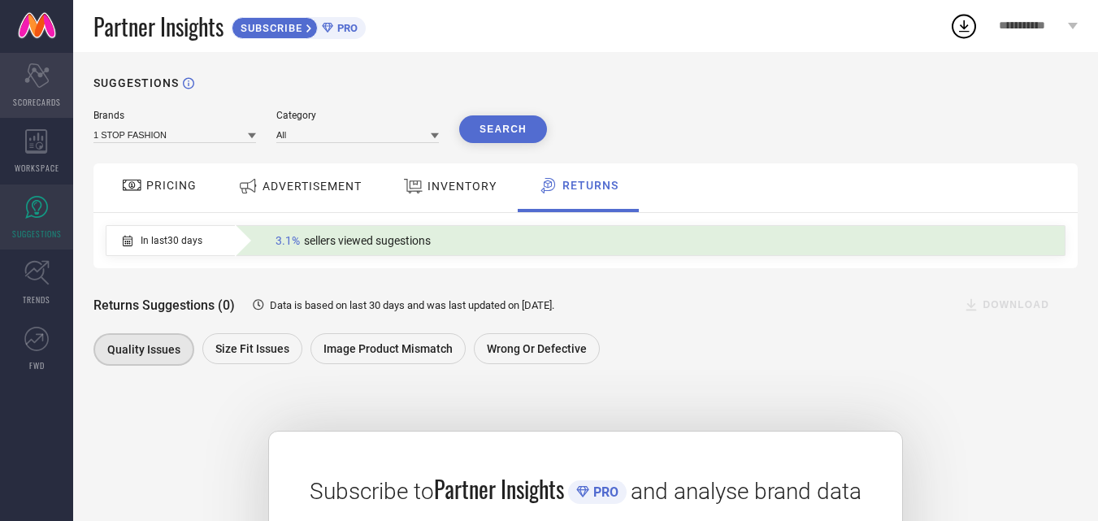
click at [33, 103] on span "SCORECARDS" at bounding box center [37, 102] width 48 height 12
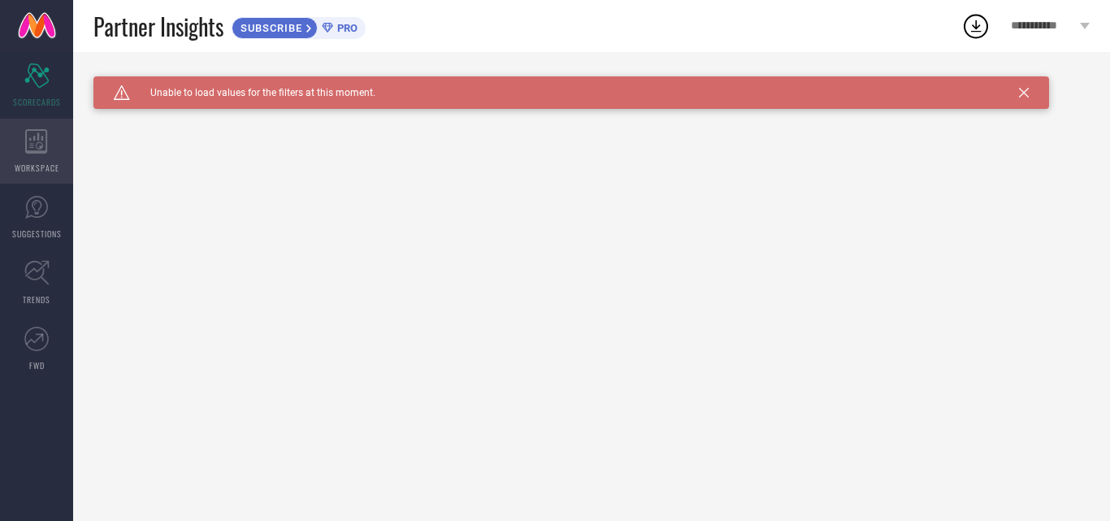
click at [41, 137] on icon at bounding box center [36, 141] width 23 height 24
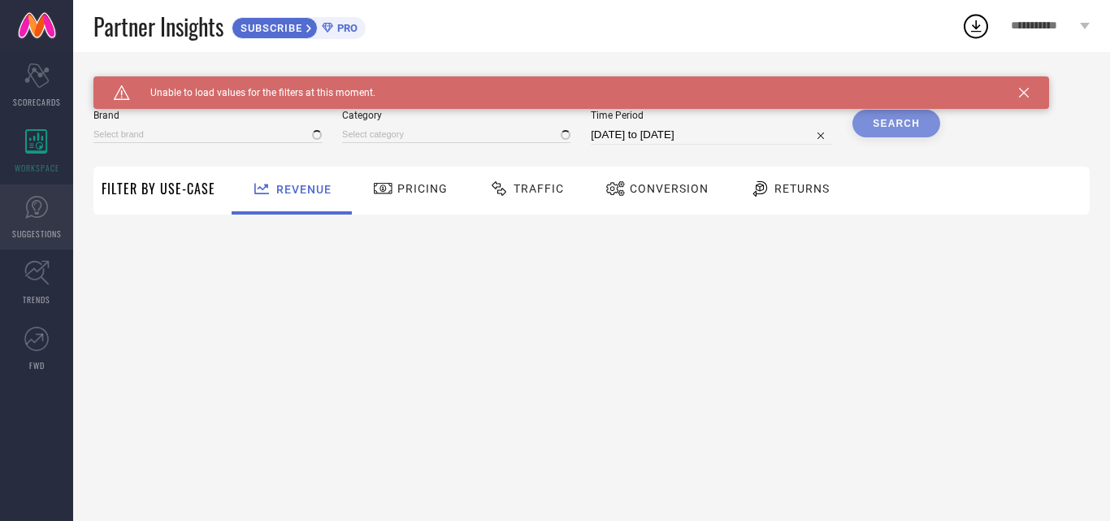
type input "1 STOP FASHION"
type input "All"
click at [47, 207] on icon at bounding box center [36, 207] width 23 height 23
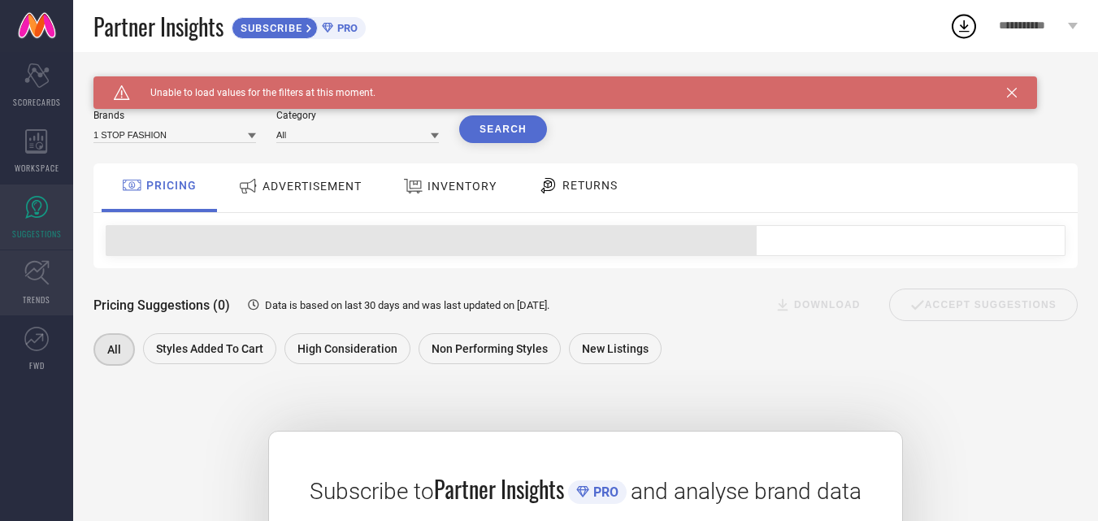
click at [40, 306] on link "TRENDS" at bounding box center [36, 282] width 73 height 65
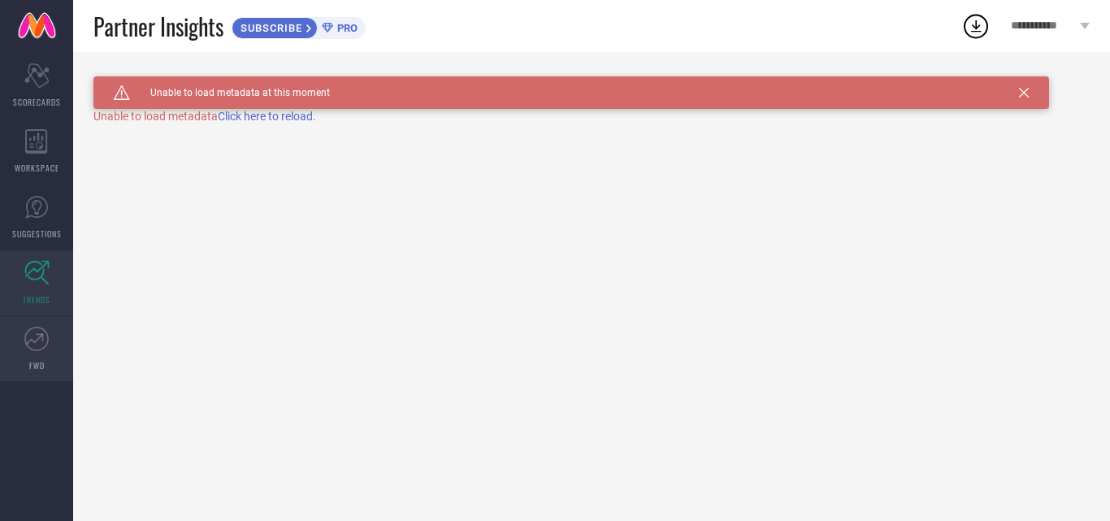
click at [45, 346] on icon at bounding box center [36, 339] width 24 height 24
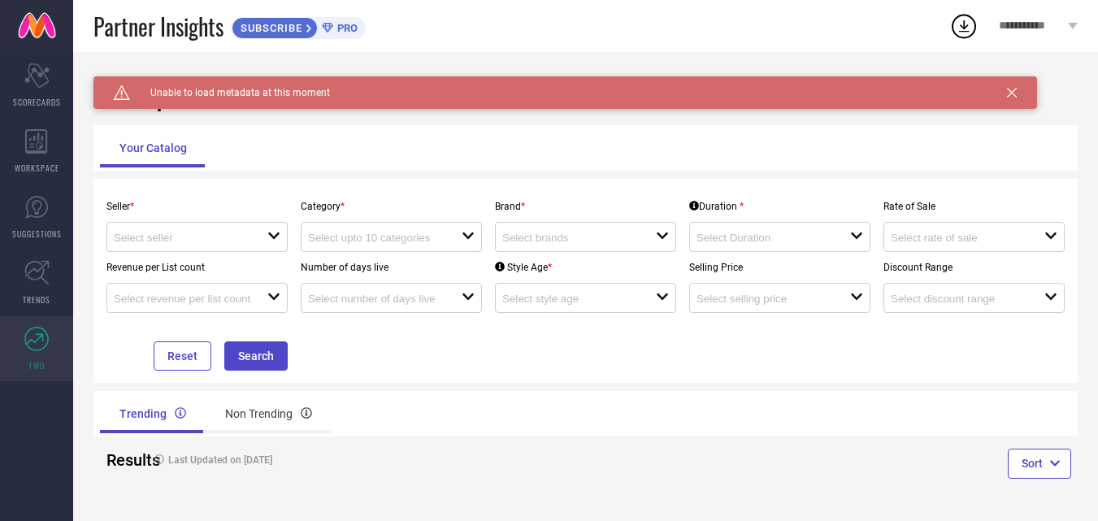
scroll to position [1, 0]
click at [241, 406] on div "Non Trending" at bounding box center [269, 413] width 126 height 39
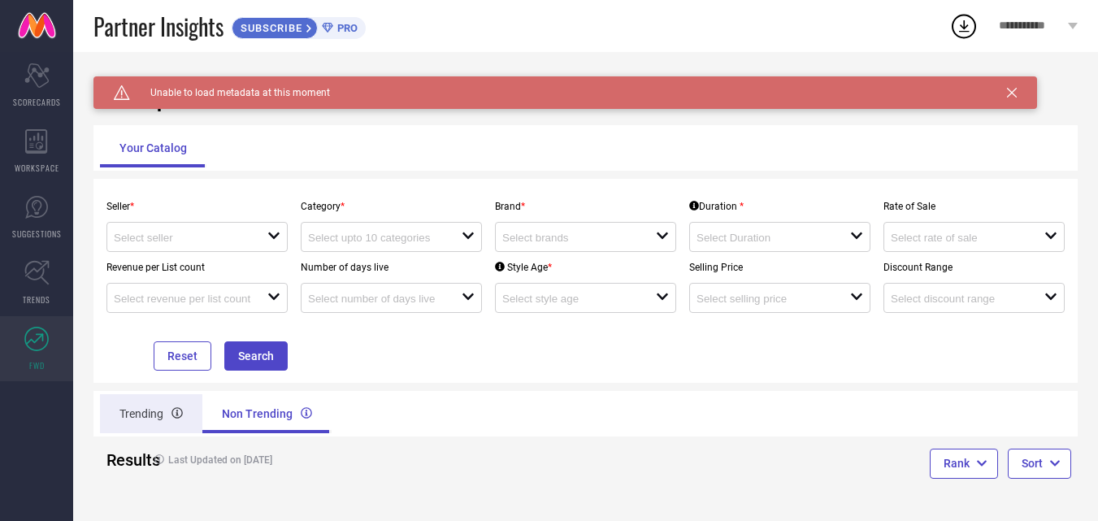
click at [123, 414] on div "Trending" at bounding box center [151, 413] width 102 height 39
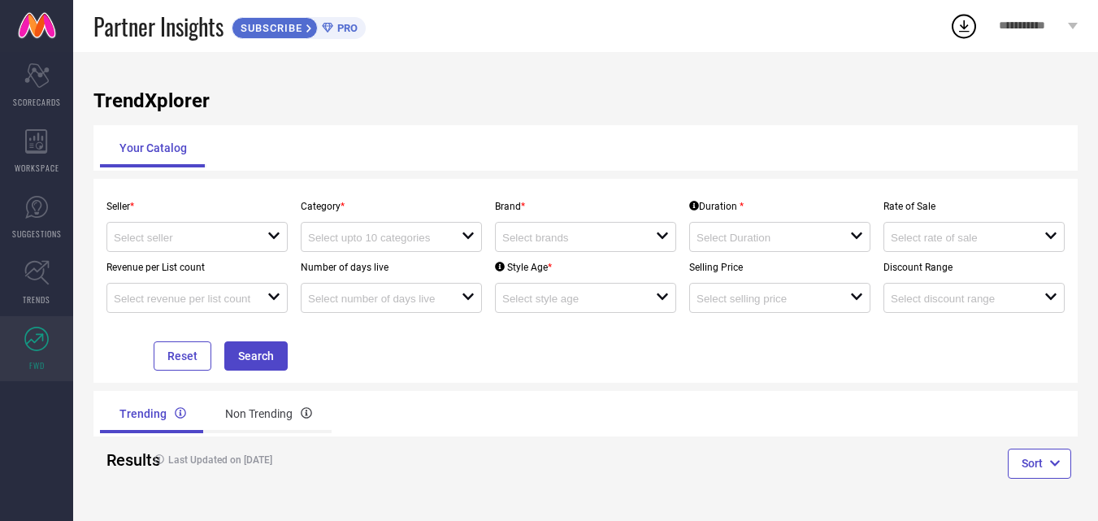
scroll to position [0, 0]
